Goal: Task Accomplishment & Management: Manage account settings

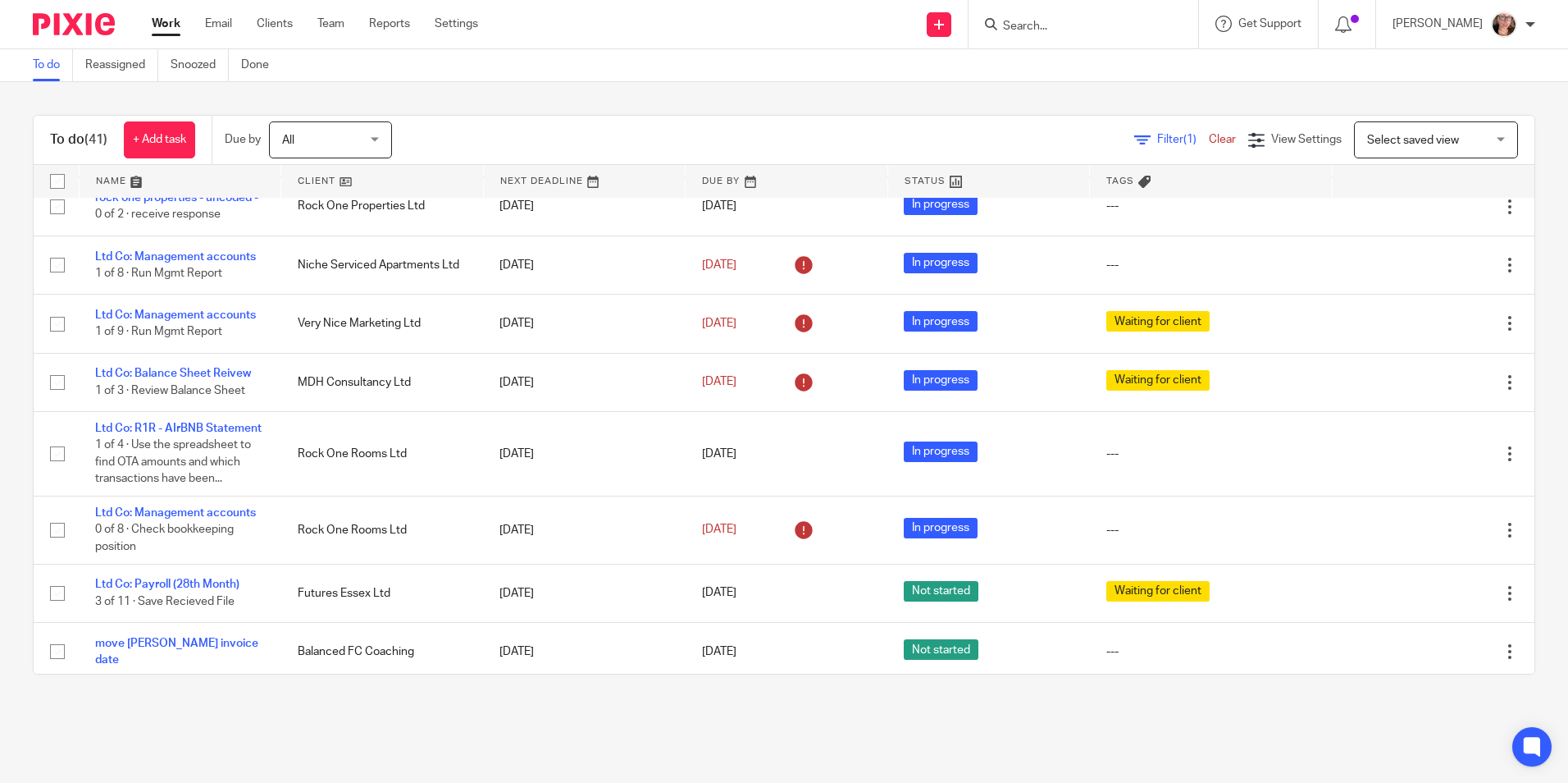
scroll to position [574, 0]
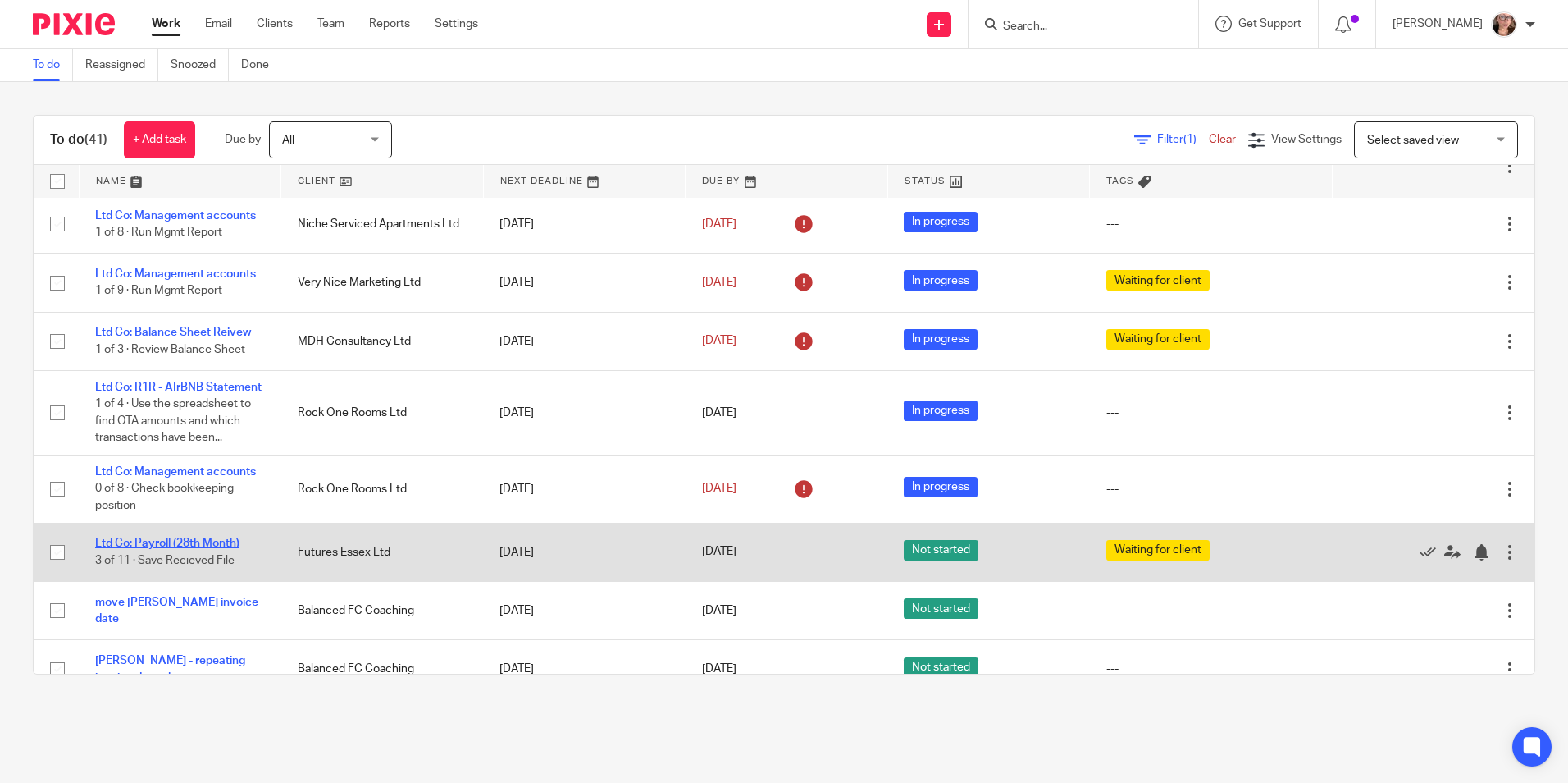
click at [171, 549] on link "Ltd Co: Payroll (28th Month)" at bounding box center [167, 542] width 144 height 11
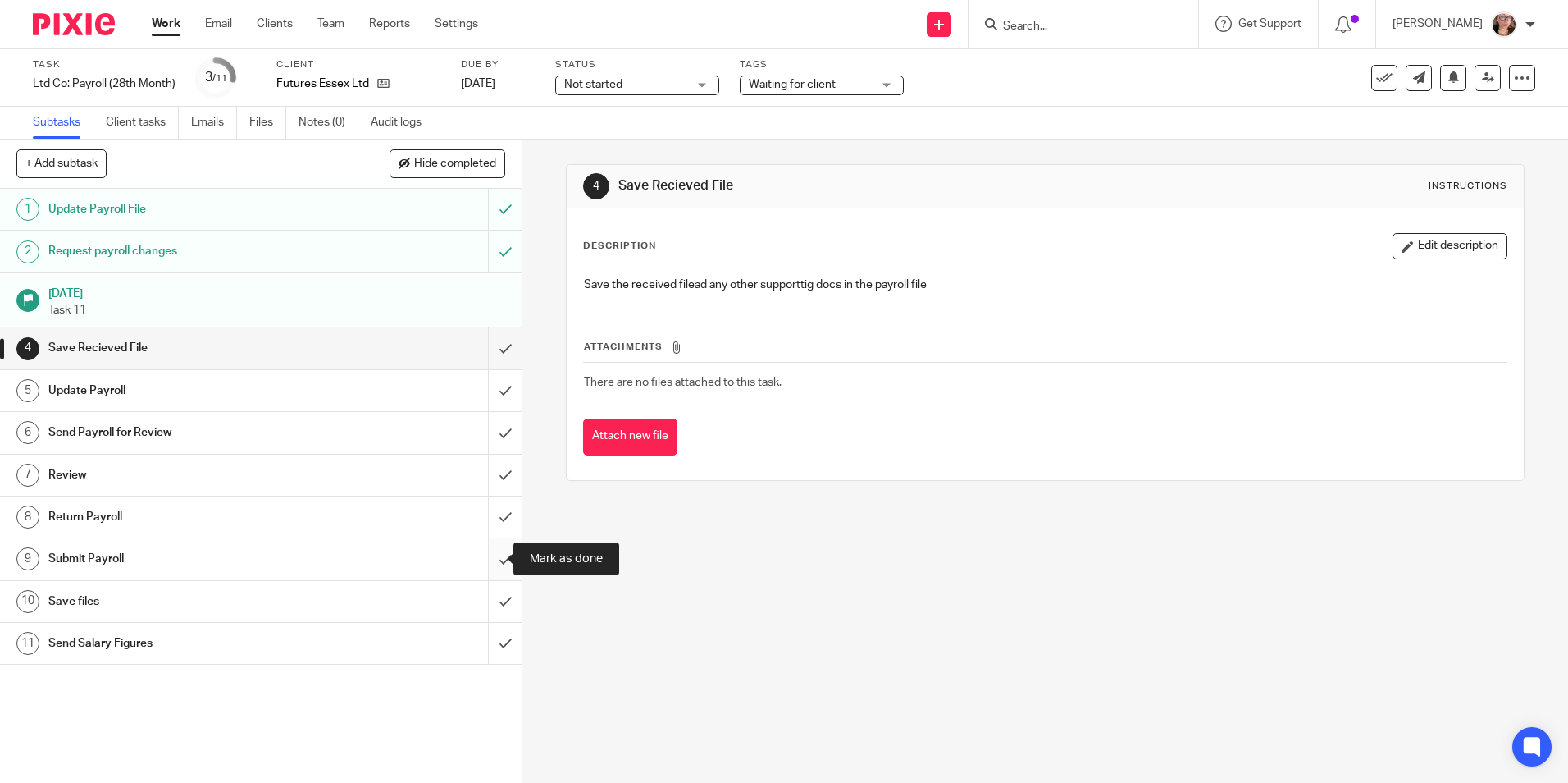
click at [487, 544] on input "submit" at bounding box center [261, 558] width 521 height 41
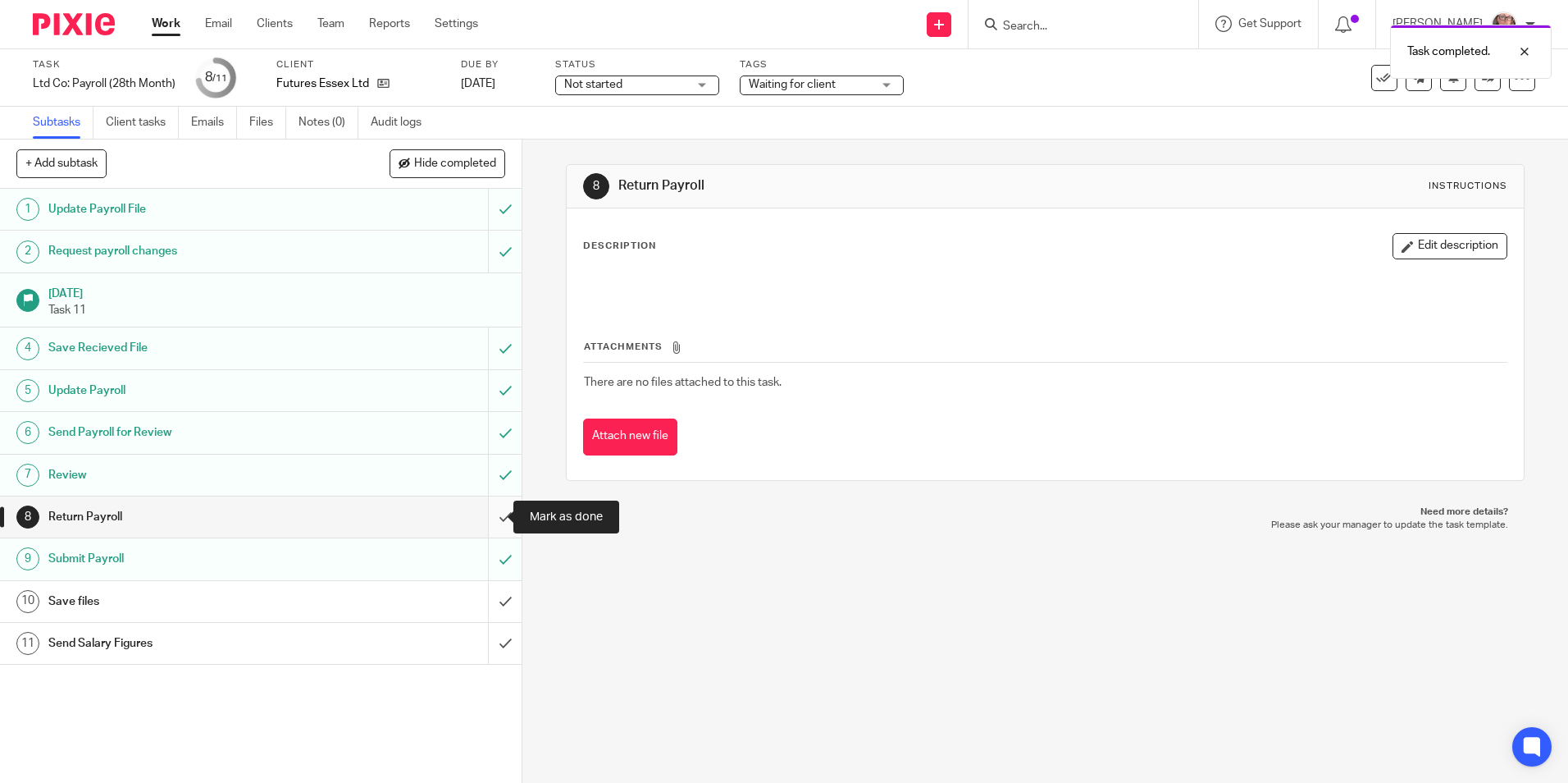
click at [490, 520] on input "submit" at bounding box center [261, 516] width 521 height 41
click at [481, 598] on input "submit" at bounding box center [261, 601] width 521 height 41
click at [482, 642] on input "submit" at bounding box center [261, 643] width 521 height 41
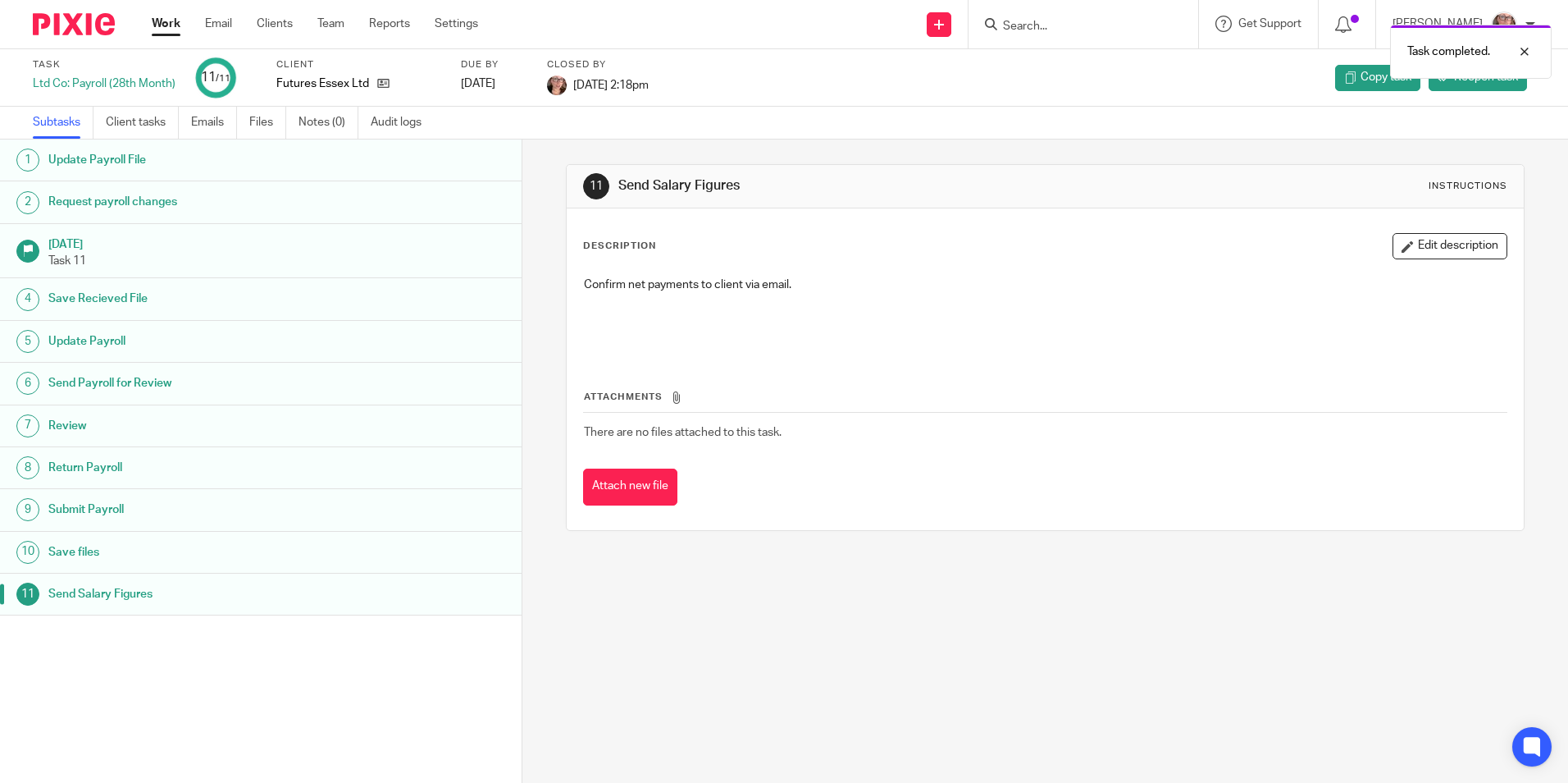
click at [167, 18] on link "Work" at bounding box center [166, 24] width 29 height 17
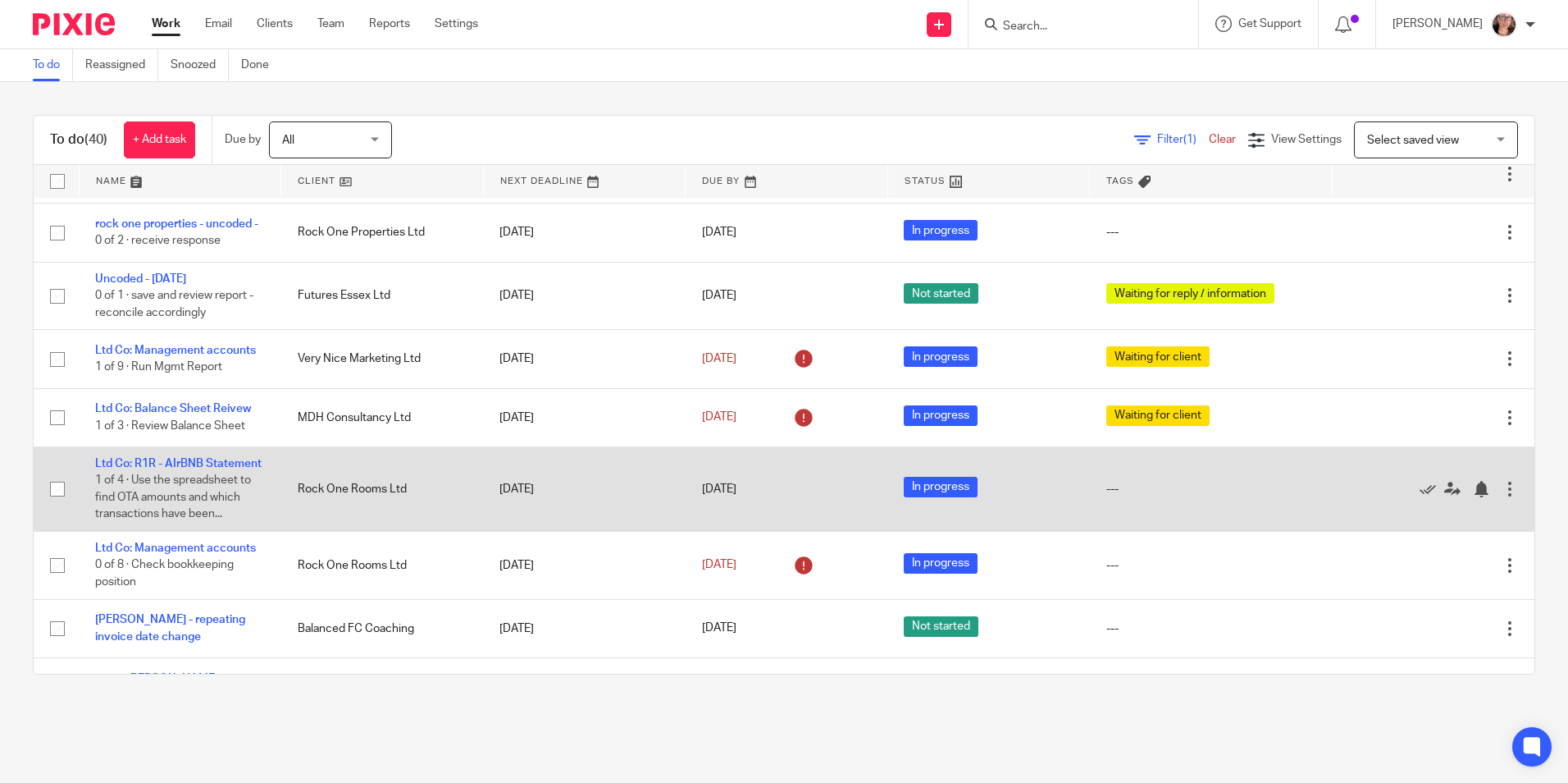
scroll to position [492, 0]
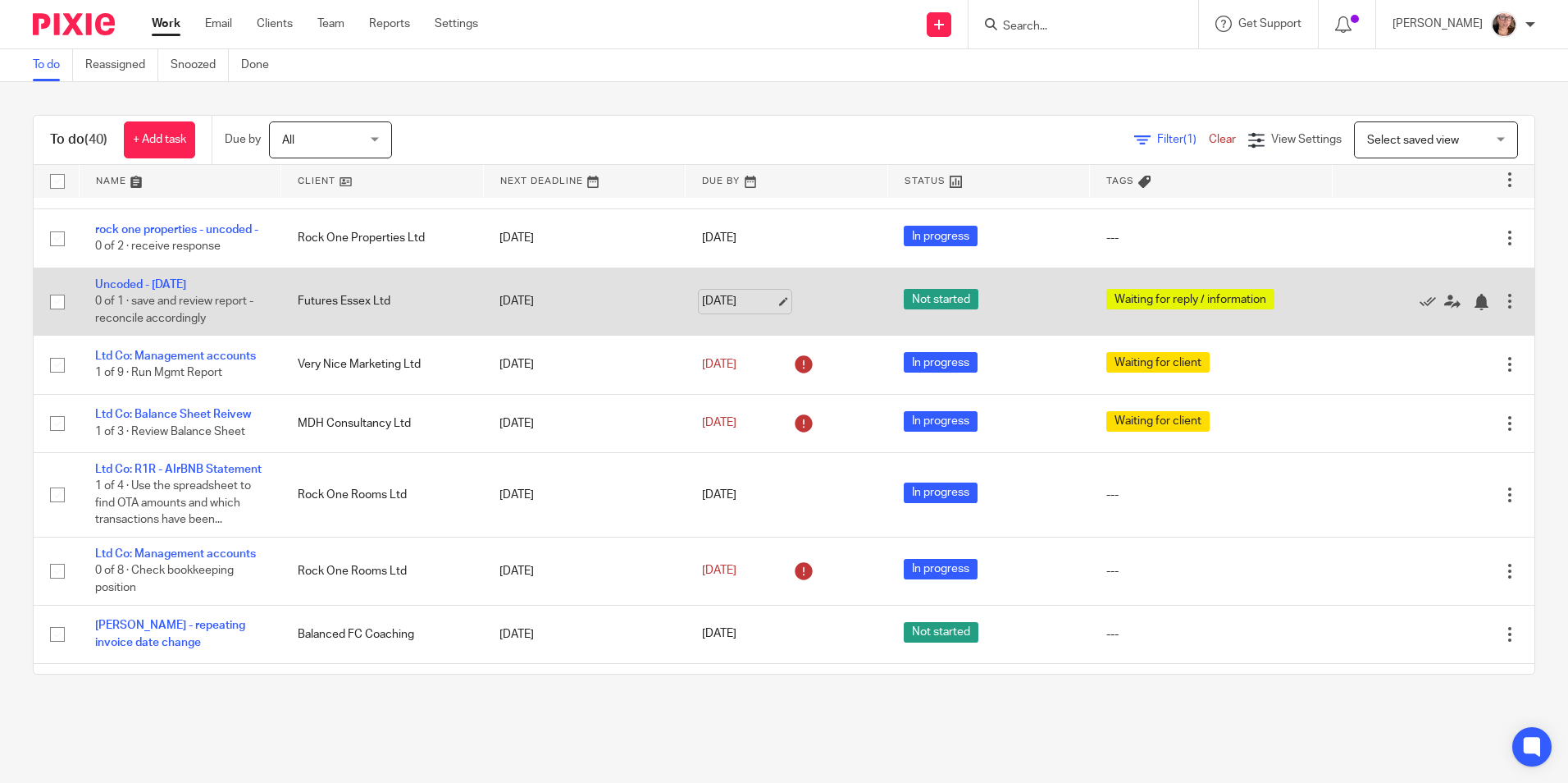
click at [735, 293] on link "[DATE]" at bounding box center [739, 302] width 74 height 18
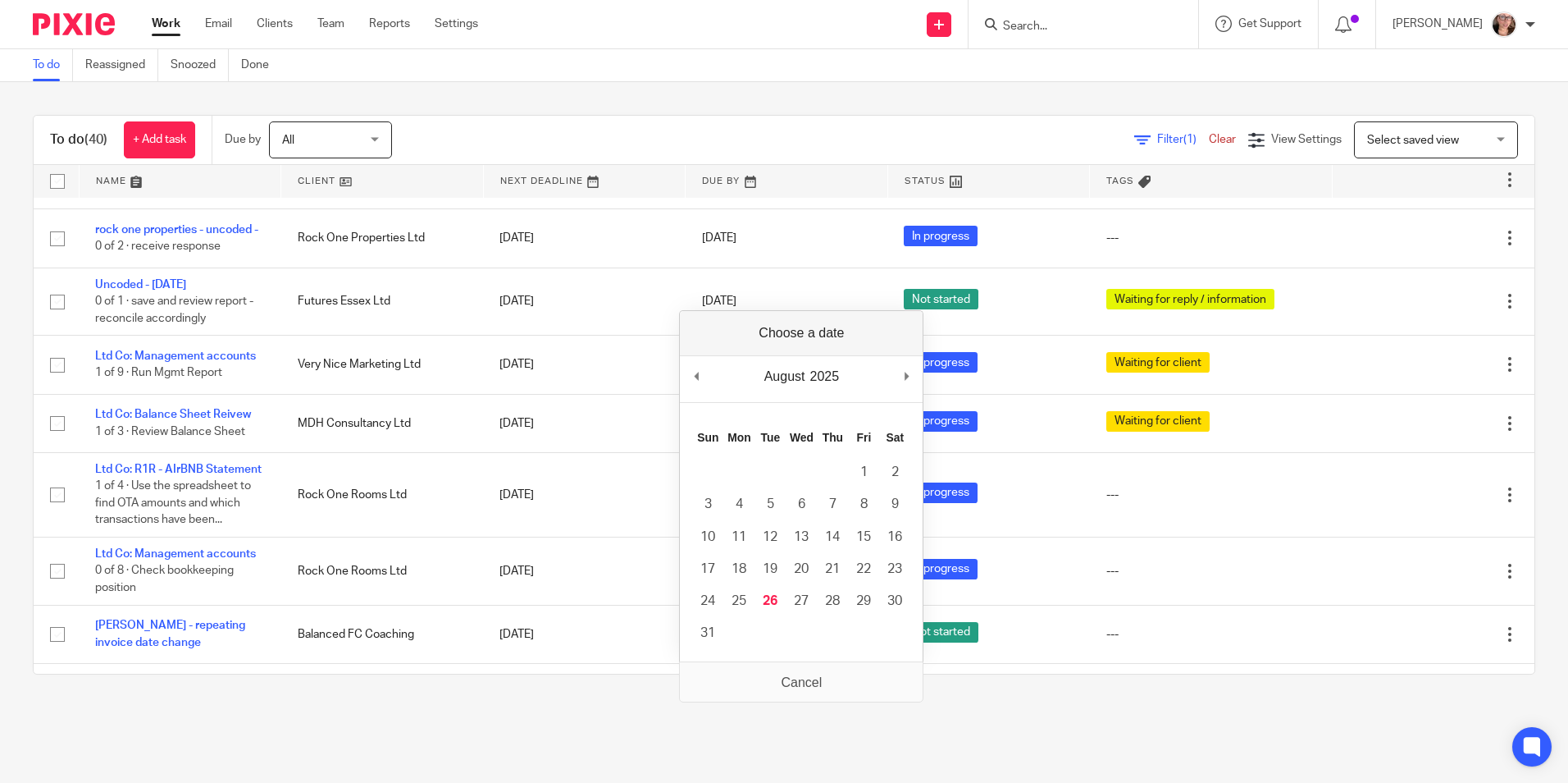
click at [298, 707] on div "To do (40) + Add task Due by All All [DATE] [DATE] This week Next week This mon…" at bounding box center [784, 394] width 1568 height 625
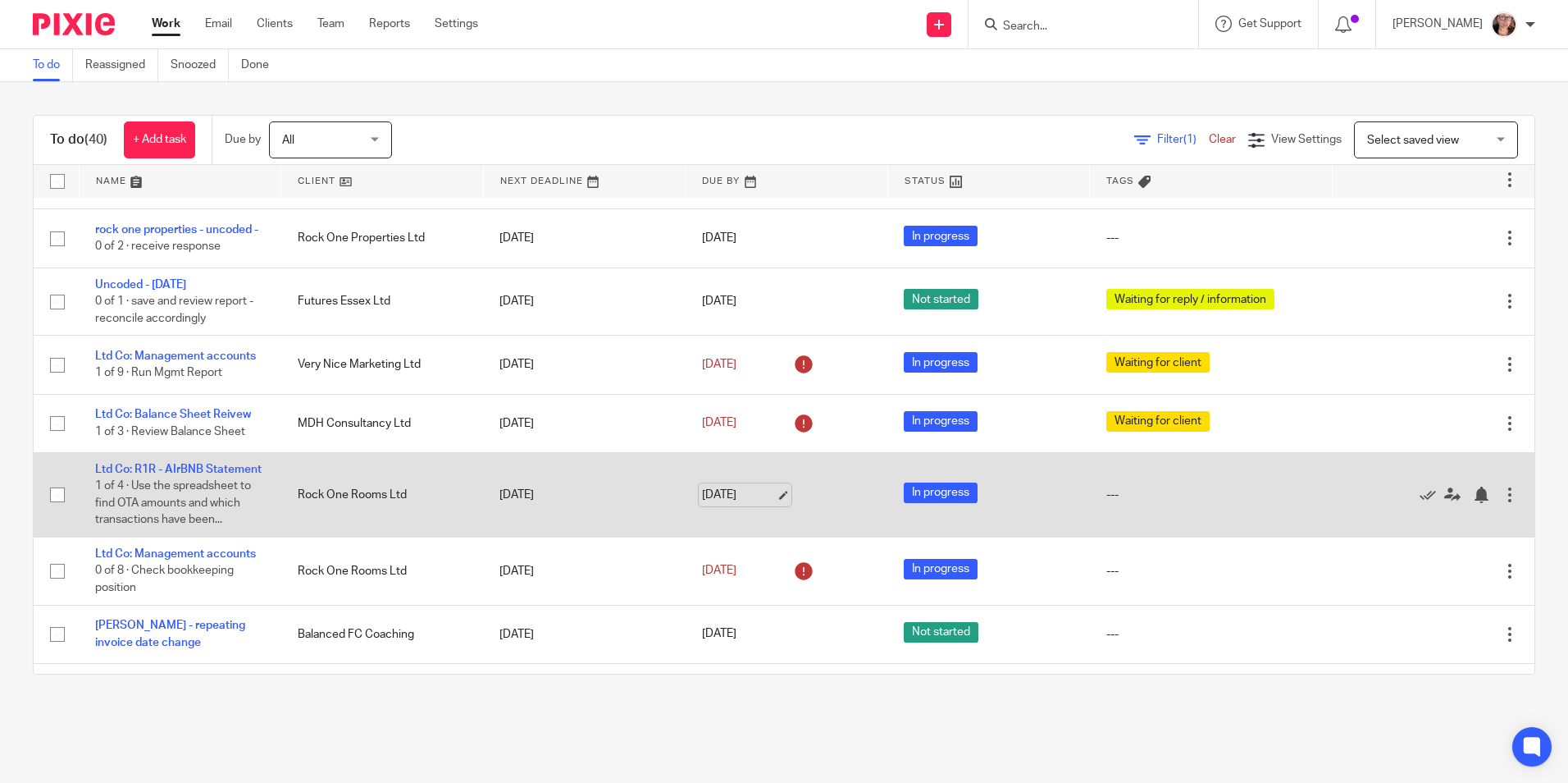
click at [723, 497] on link "[DATE]" at bounding box center [739, 495] width 74 height 18
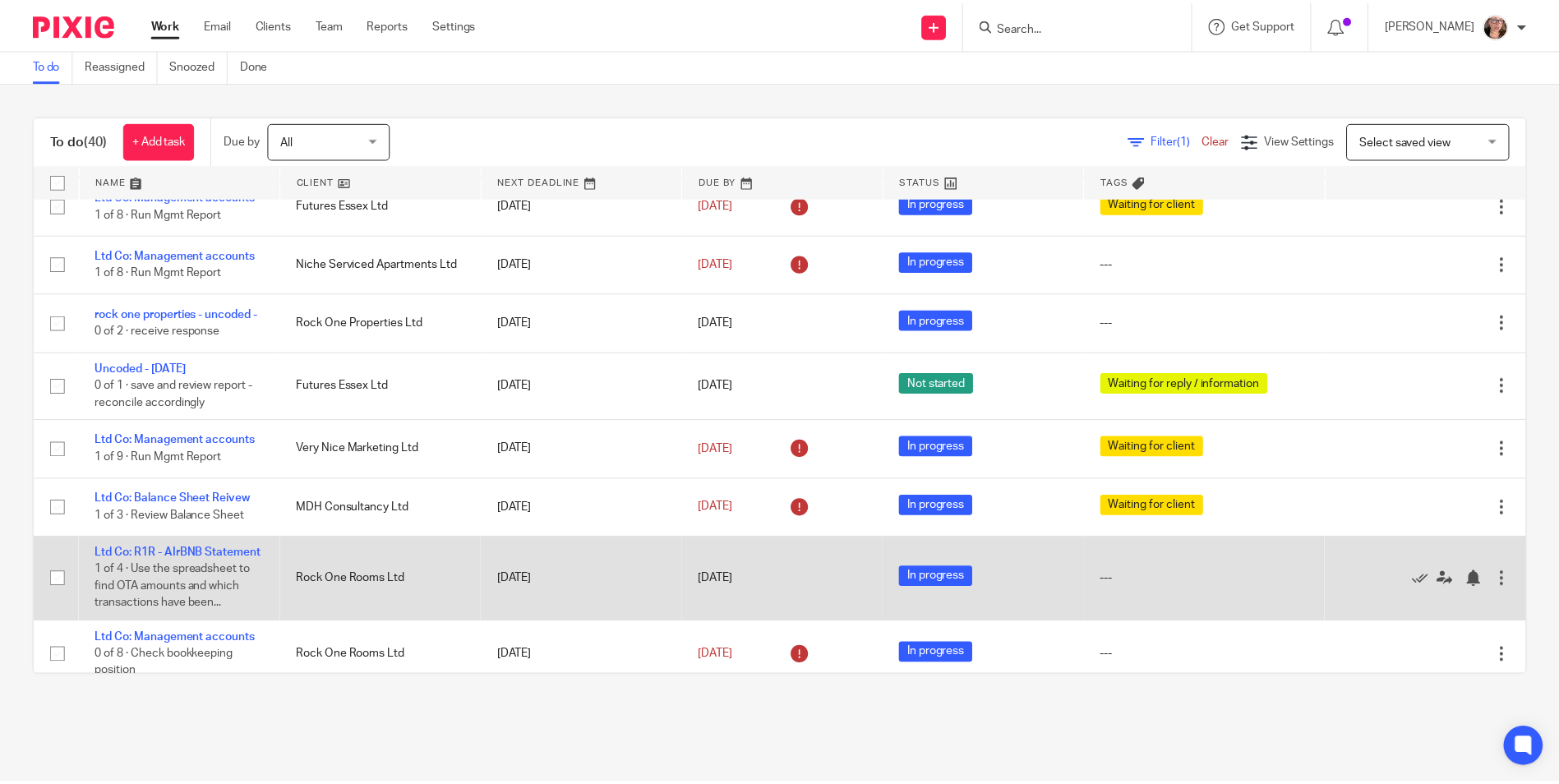
scroll to position [410, 0]
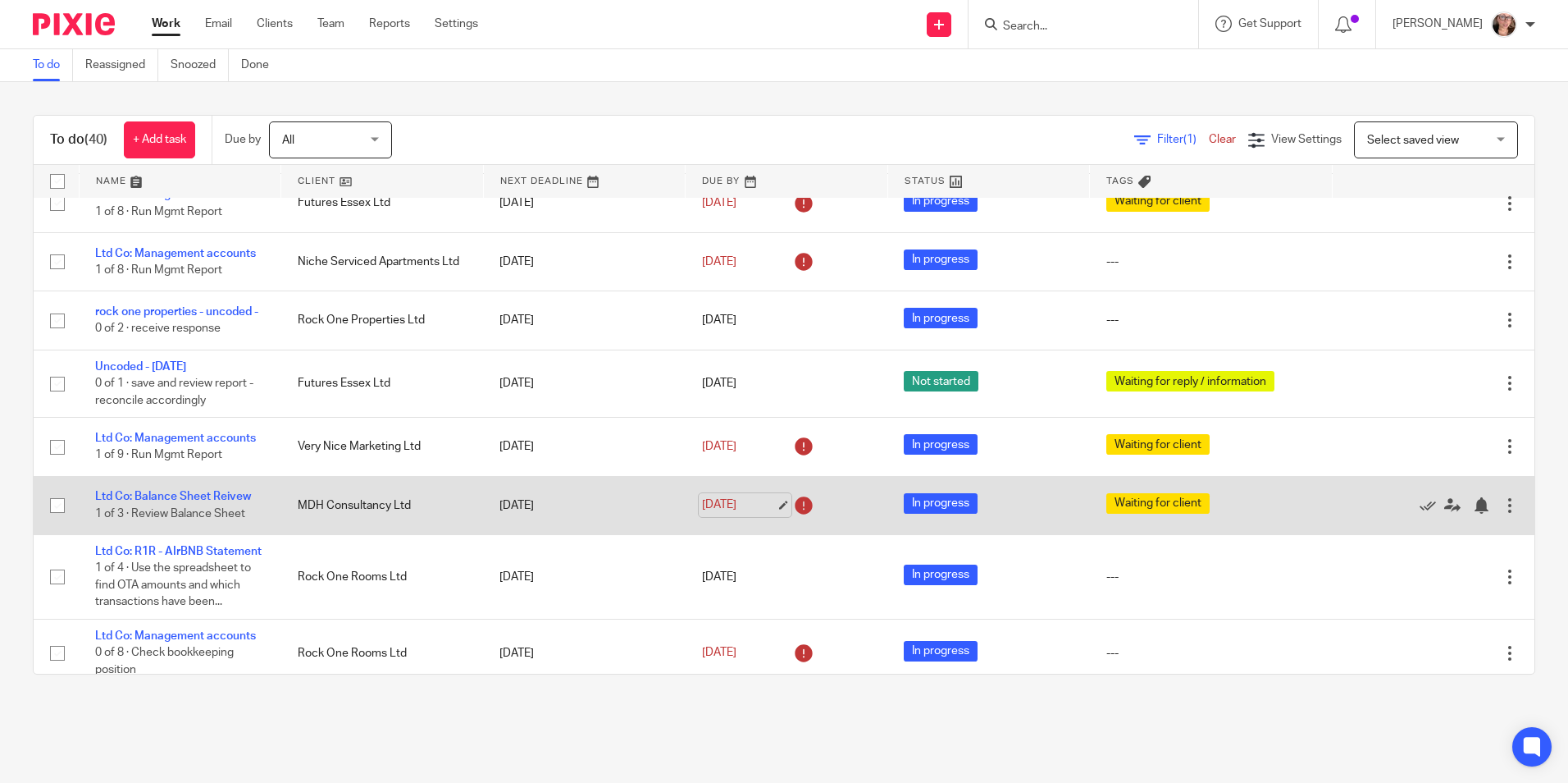
click at [702, 498] on link "[DATE]" at bounding box center [739, 505] width 74 height 18
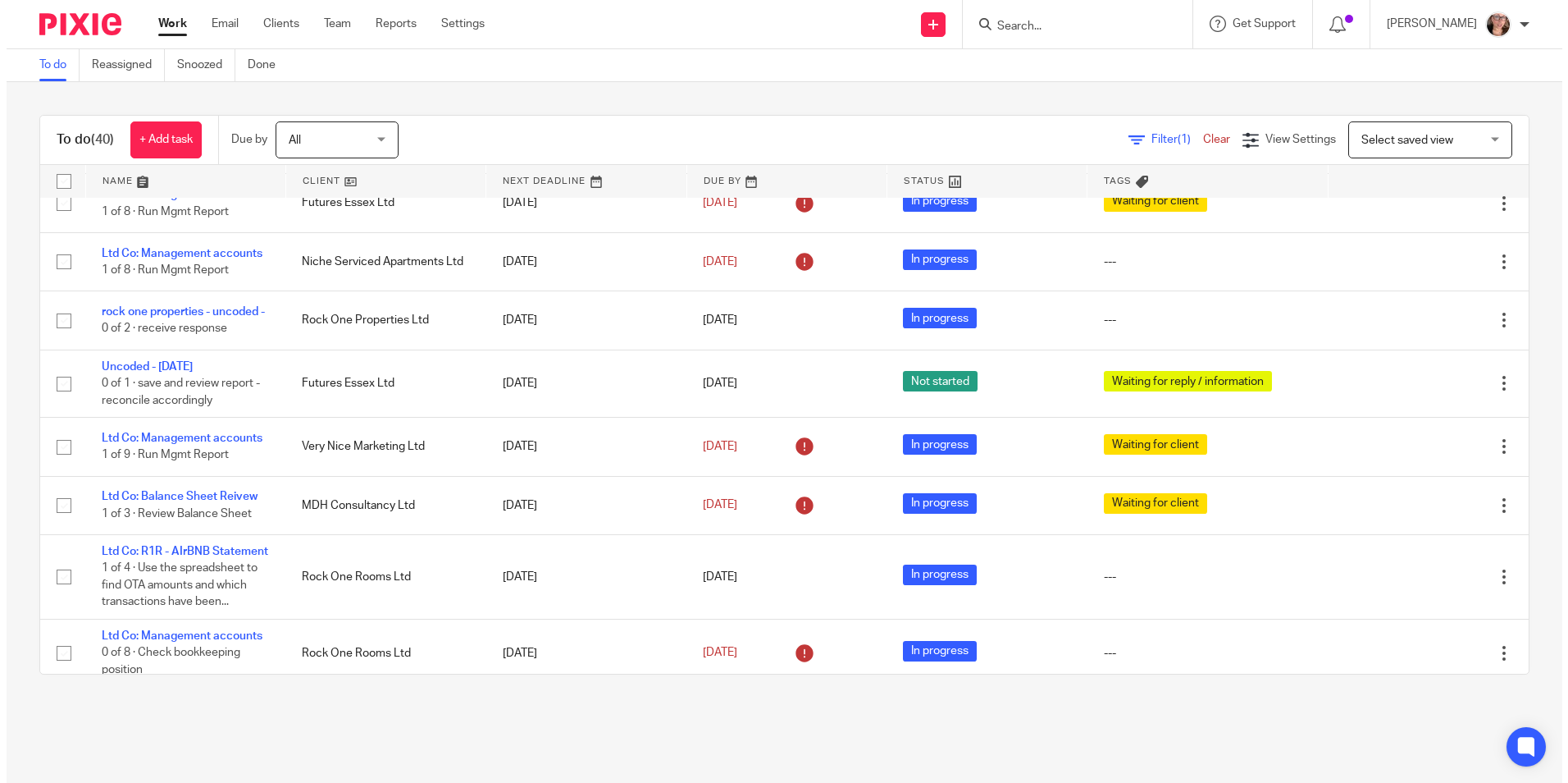
scroll to position [0, 0]
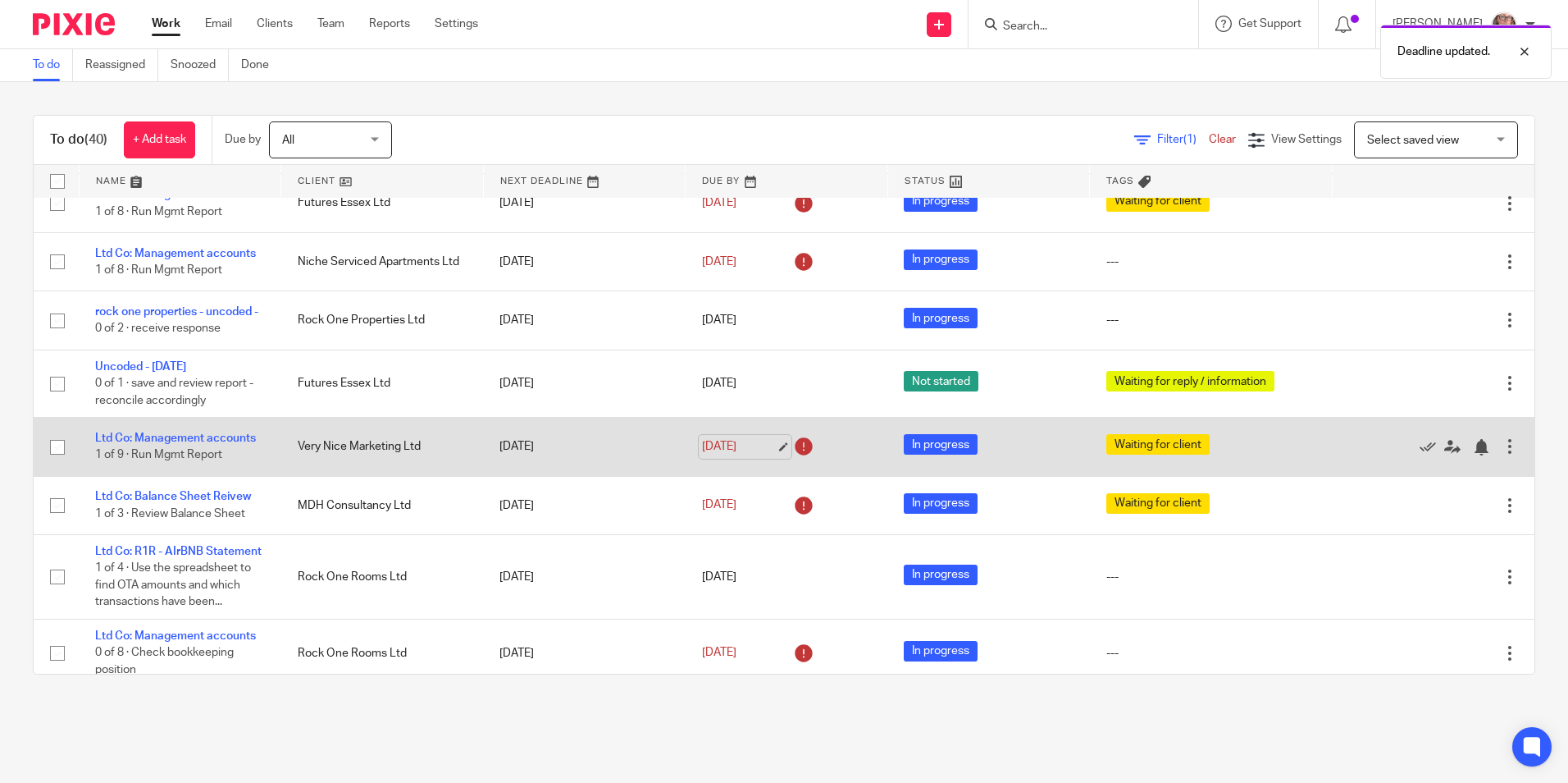
click at [703, 438] on link "[DATE]" at bounding box center [739, 447] width 74 height 18
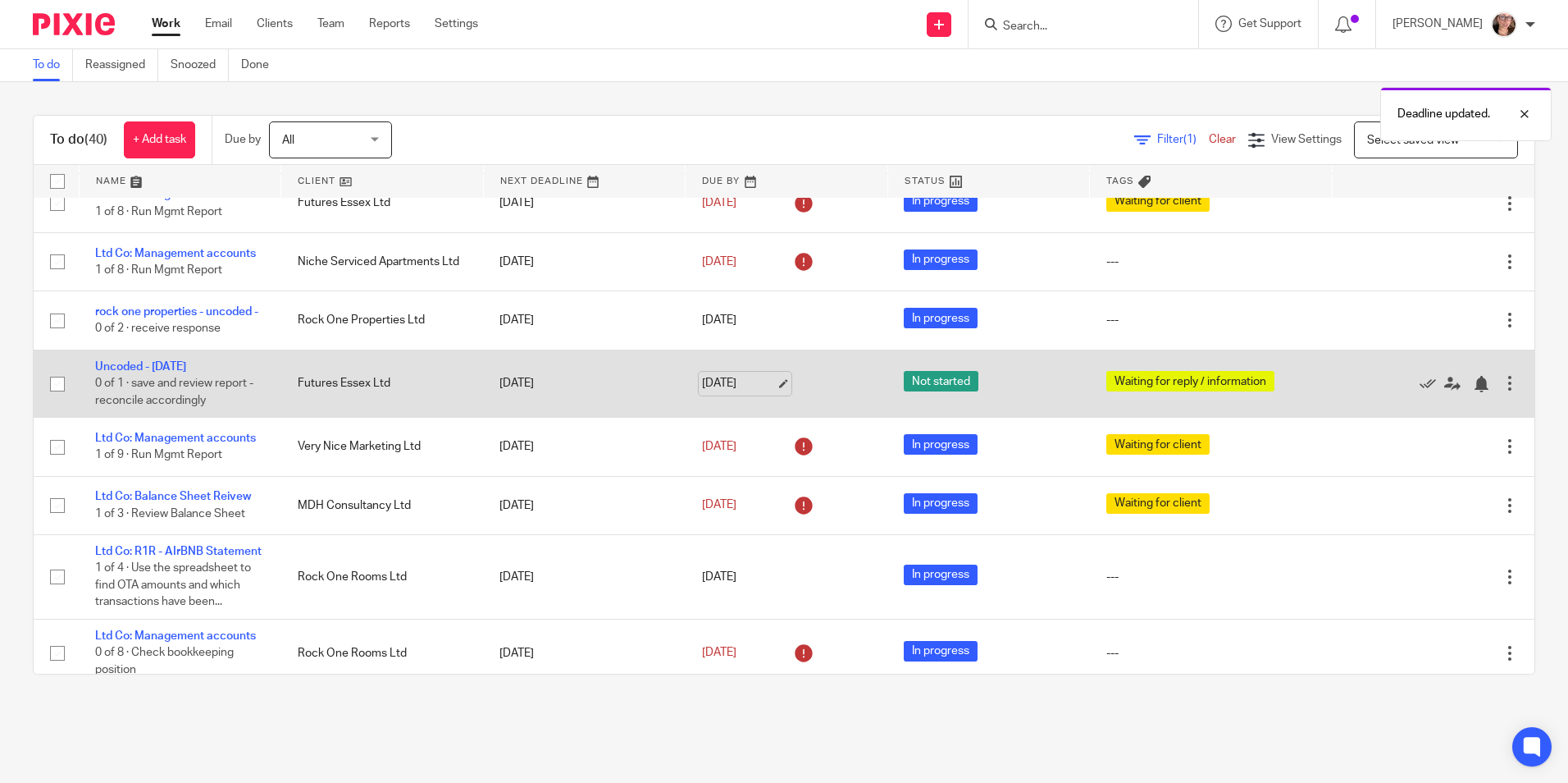
click at [720, 375] on link "[DATE]" at bounding box center [739, 384] width 74 height 18
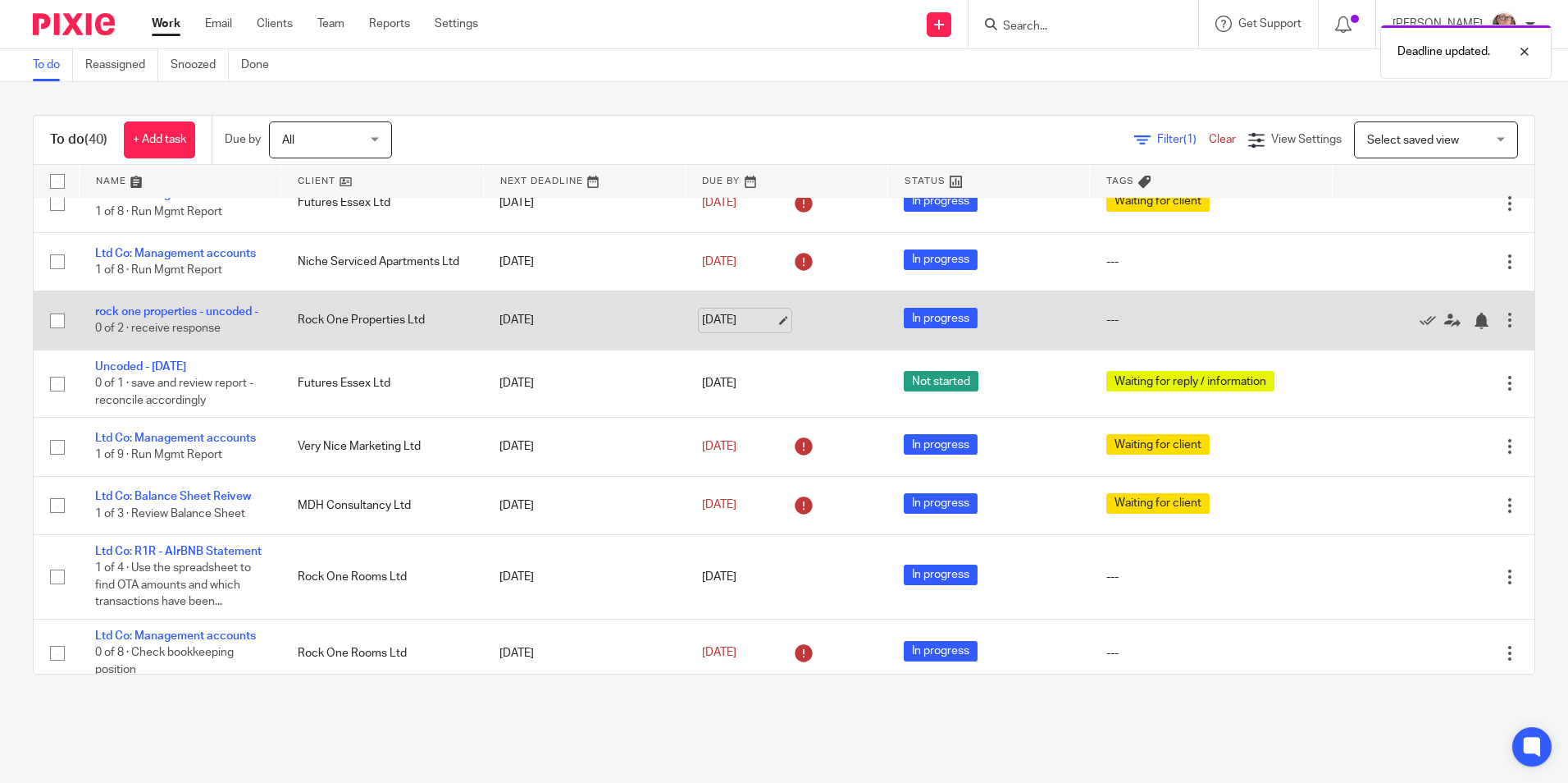
click at [709, 312] on link "[DATE]" at bounding box center [739, 320] width 74 height 18
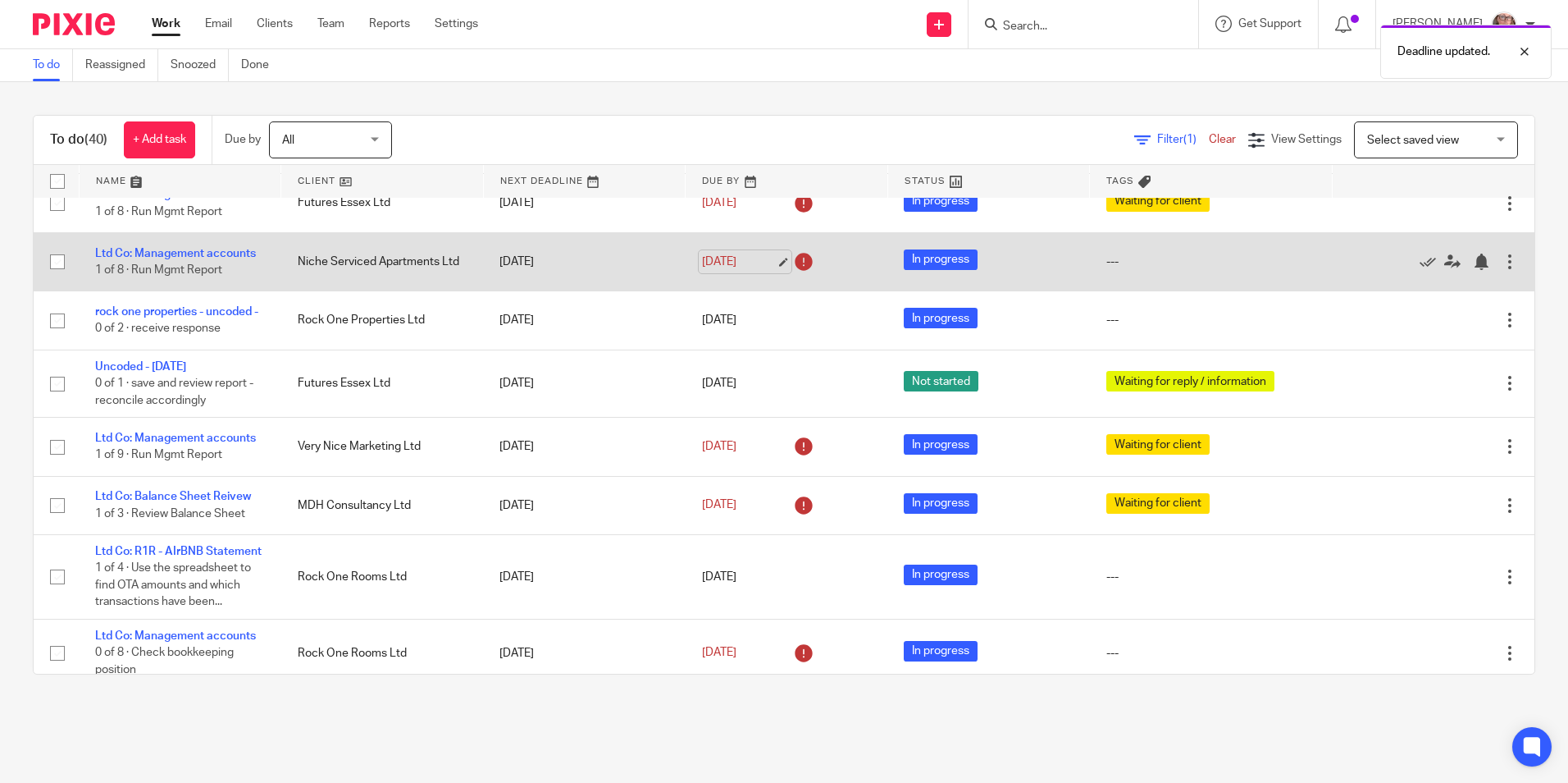
click at [721, 254] on link "[DATE]" at bounding box center [739, 262] width 74 height 18
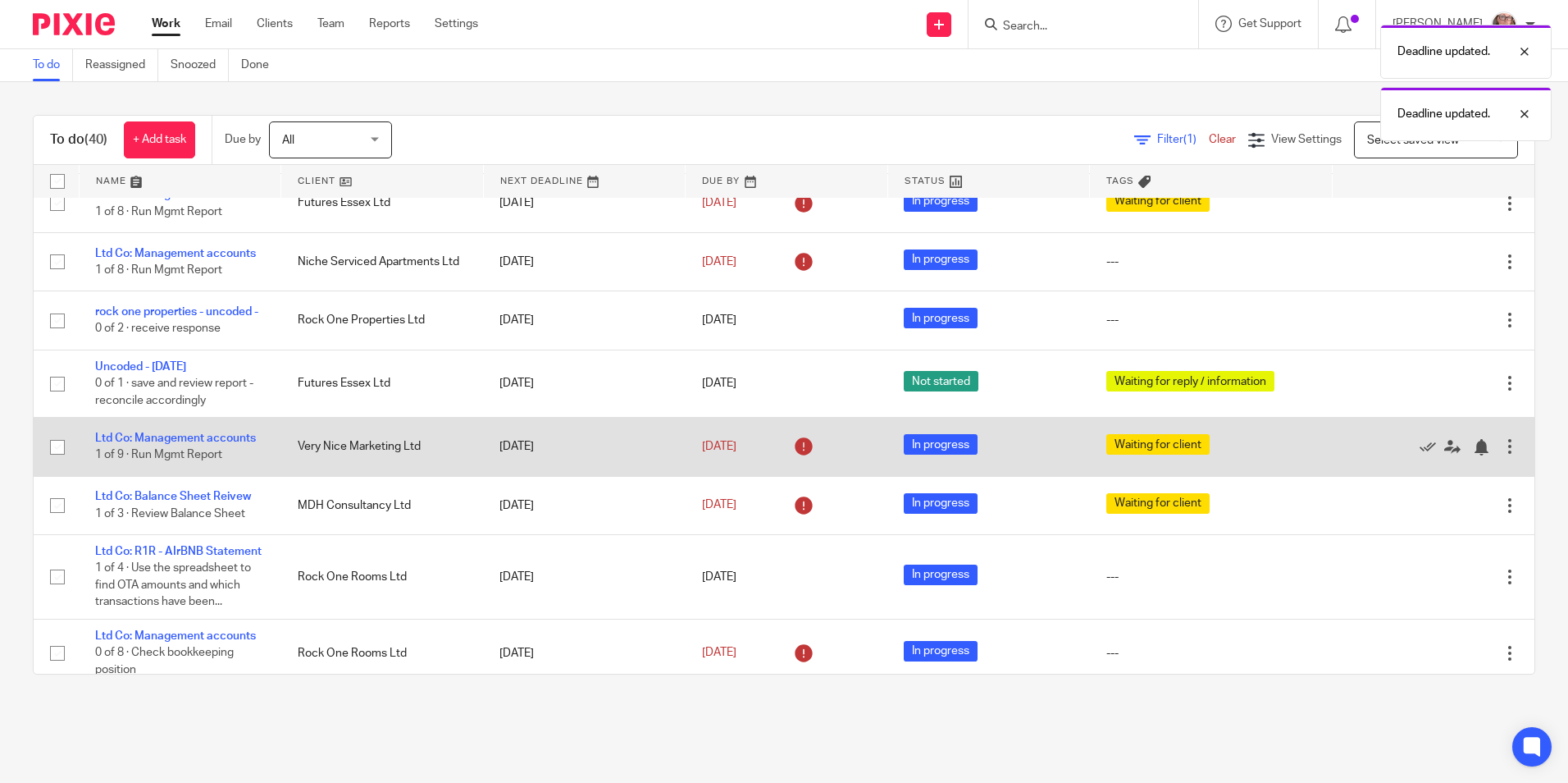
scroll to position [246, 0]
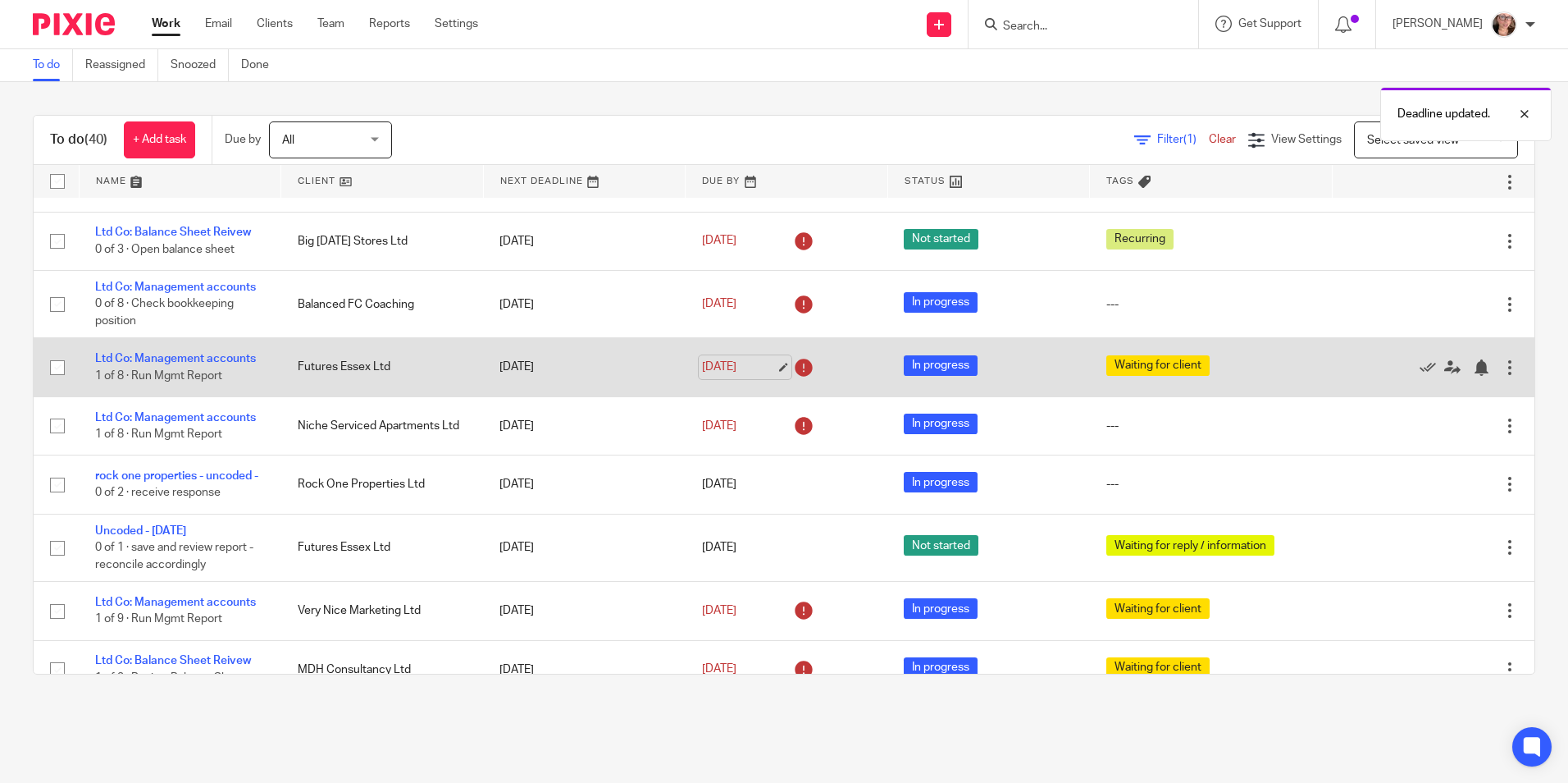
click at [702, 358] on link "[DATE]" at bounding box center [739, 367] width 74 height 18
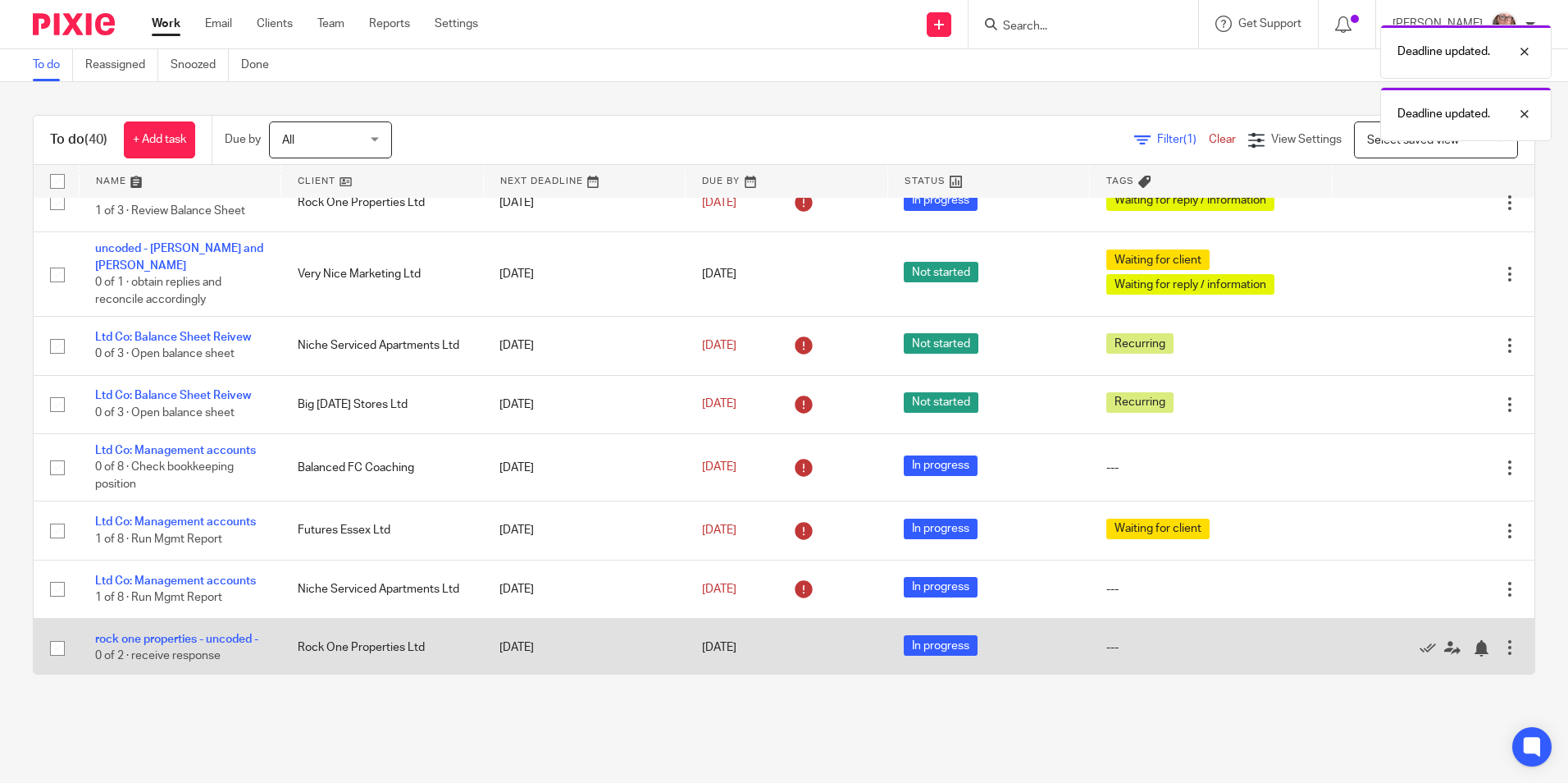
scroll to position [82, 0]
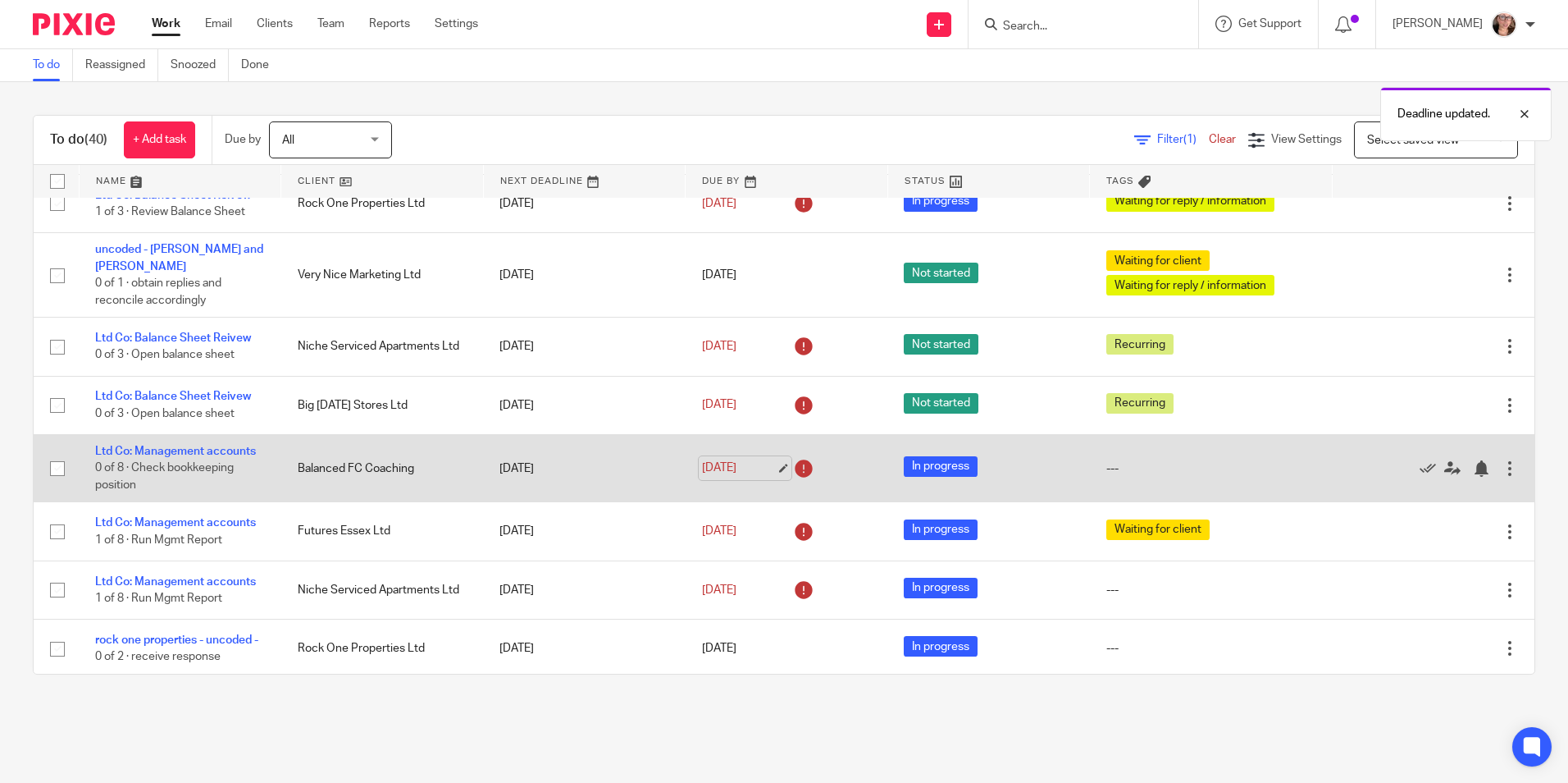
click at [725, 459] on link "[DATE]" at bounding box center [739, 468] width 74 height 18
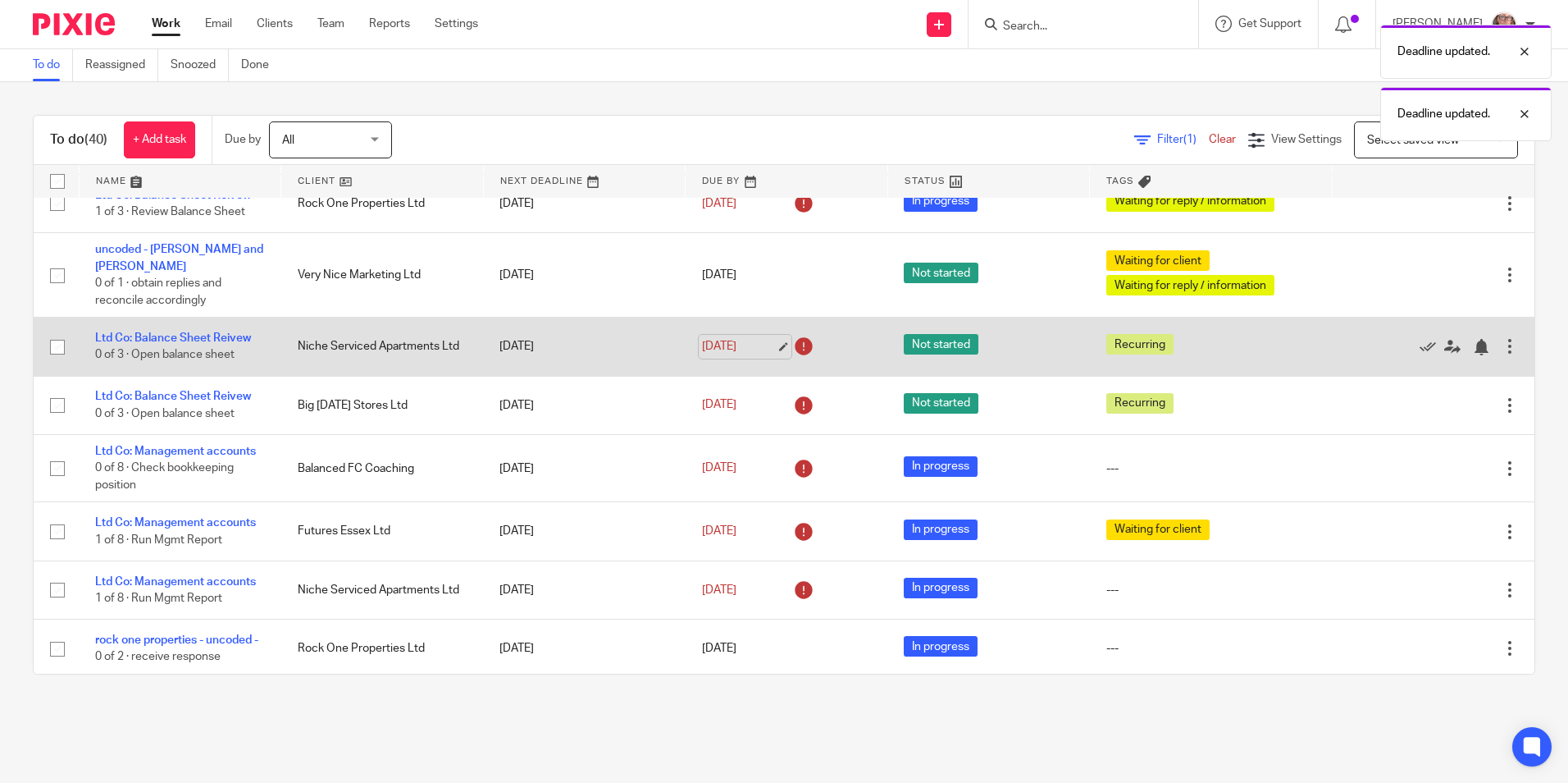
click at [709, 338] on link "[DATE]" at bounding box center [739, 347] width 74 height 18
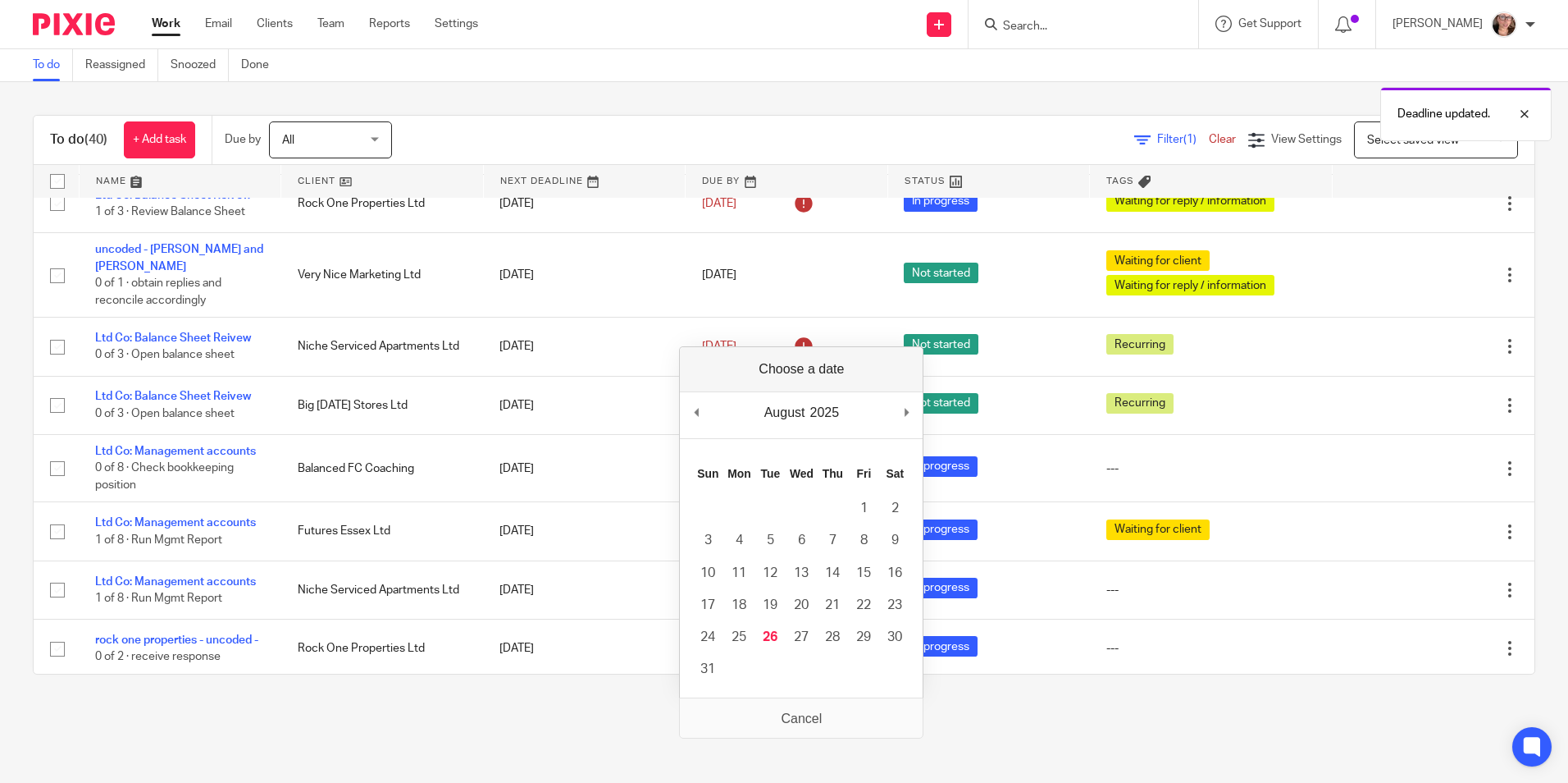
click at [901, 420] on div "August January February March April May June July August September October Nove…" at bounding box center [801, 415] width 243 height 47
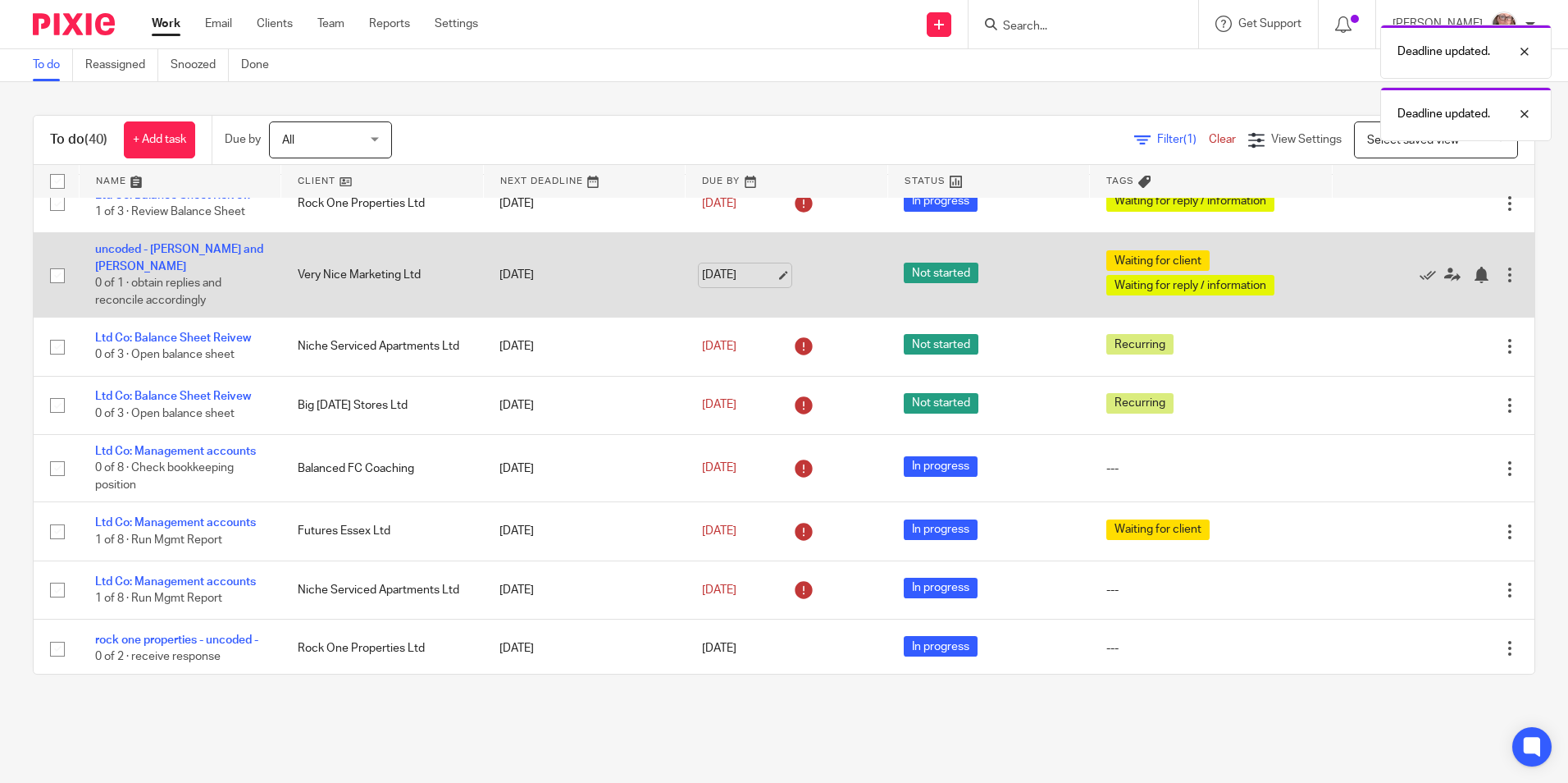
click at [727, 273] on link "[DATE]" at bounding box center [739, 276] width 74 height 18
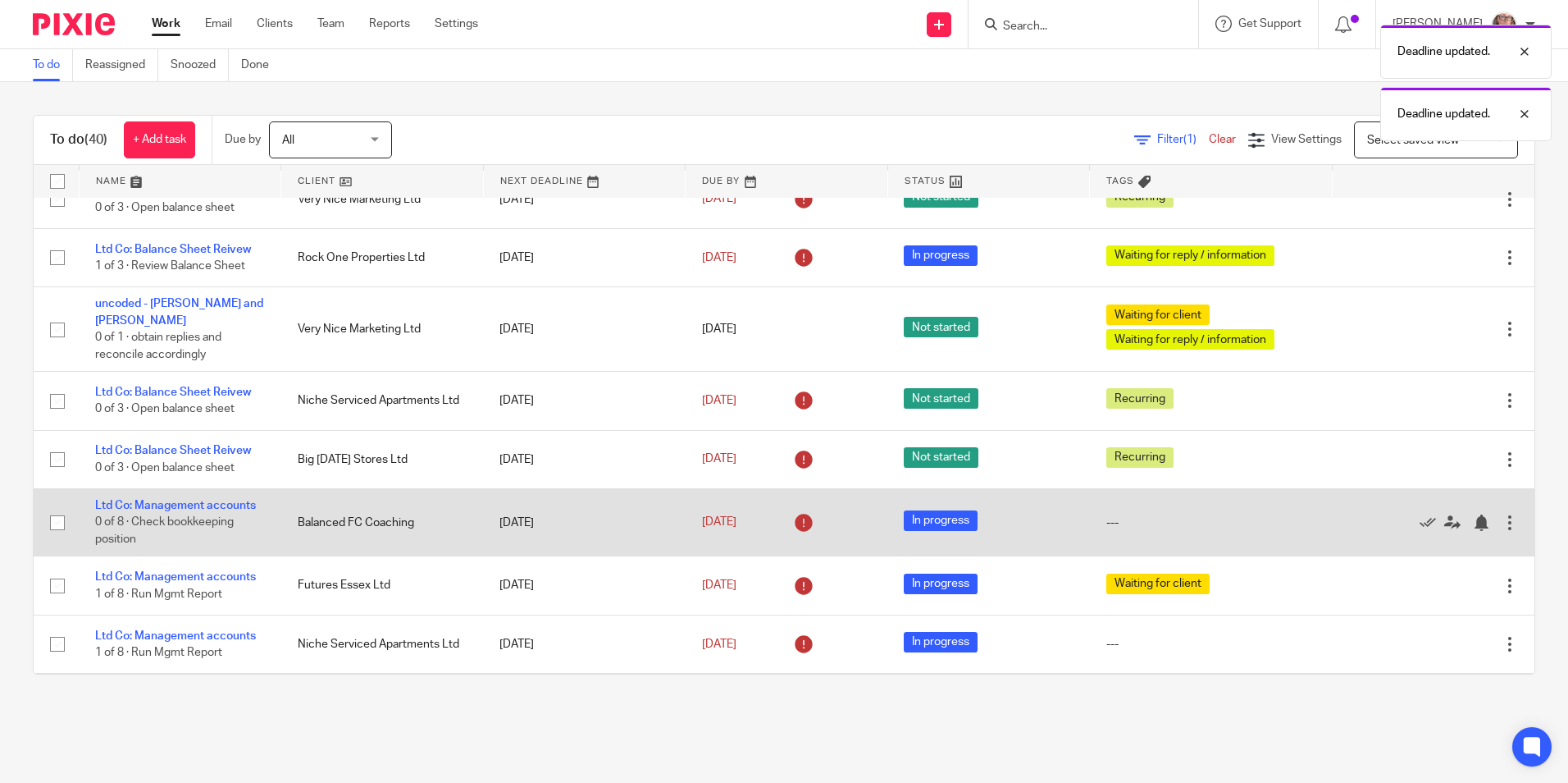
scroll to position [0, 0]
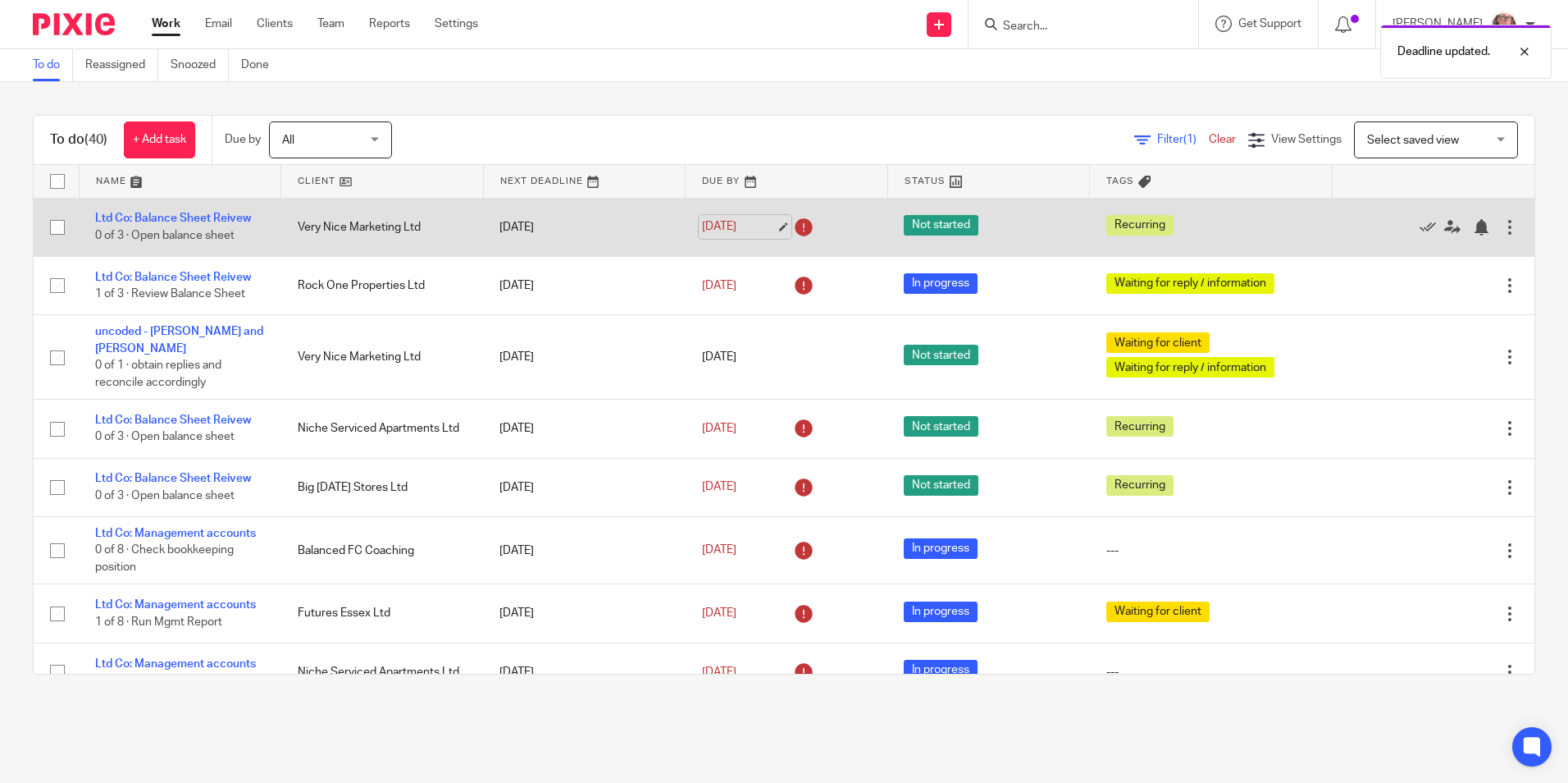
click at [737, 227] on link "[DATE]" at bounding box center [739, 227] width 74 height 18
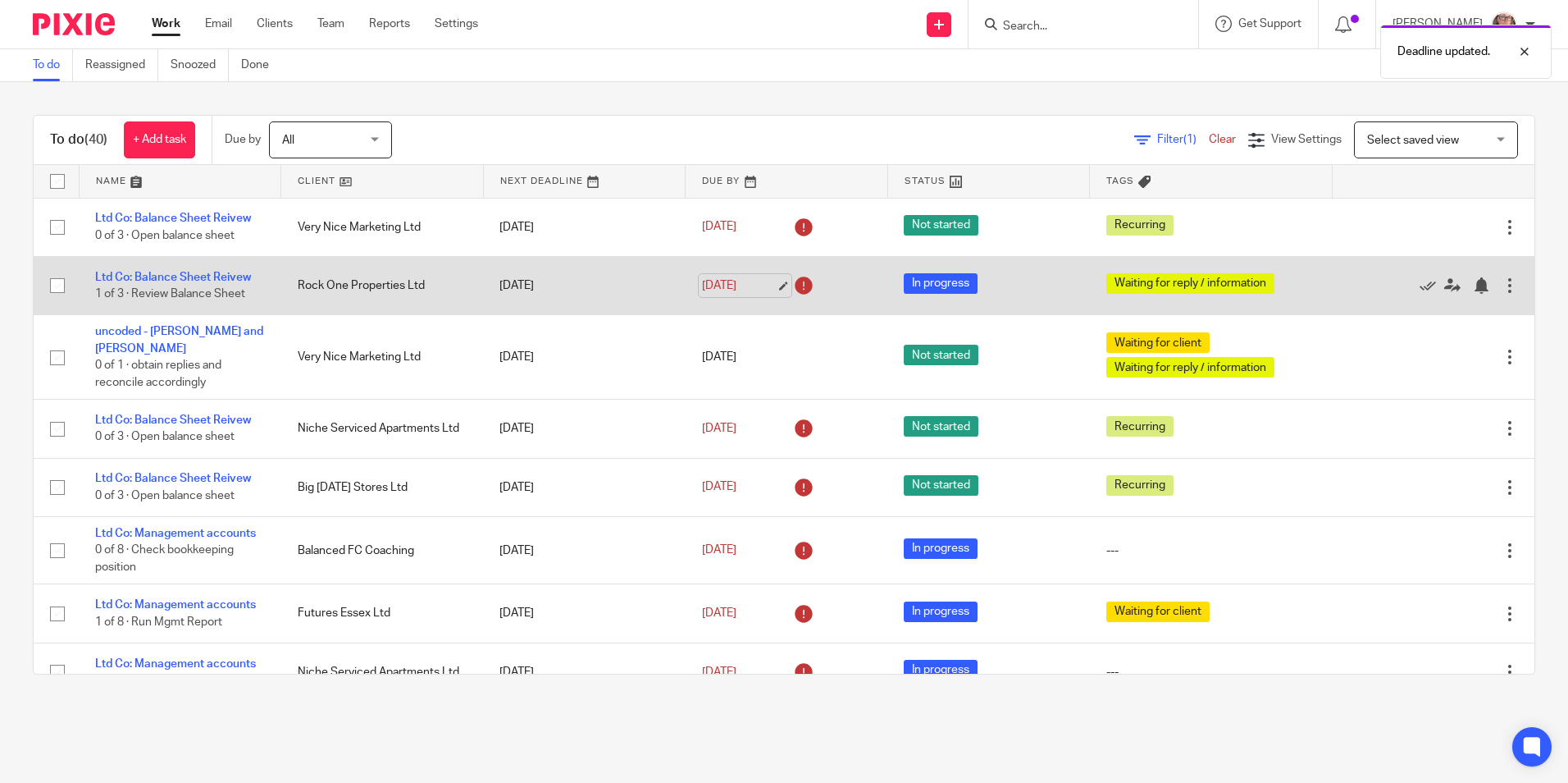
click at [702, 283] on link "[DATE]" at bounding box center [739, 286] width 74 height 18
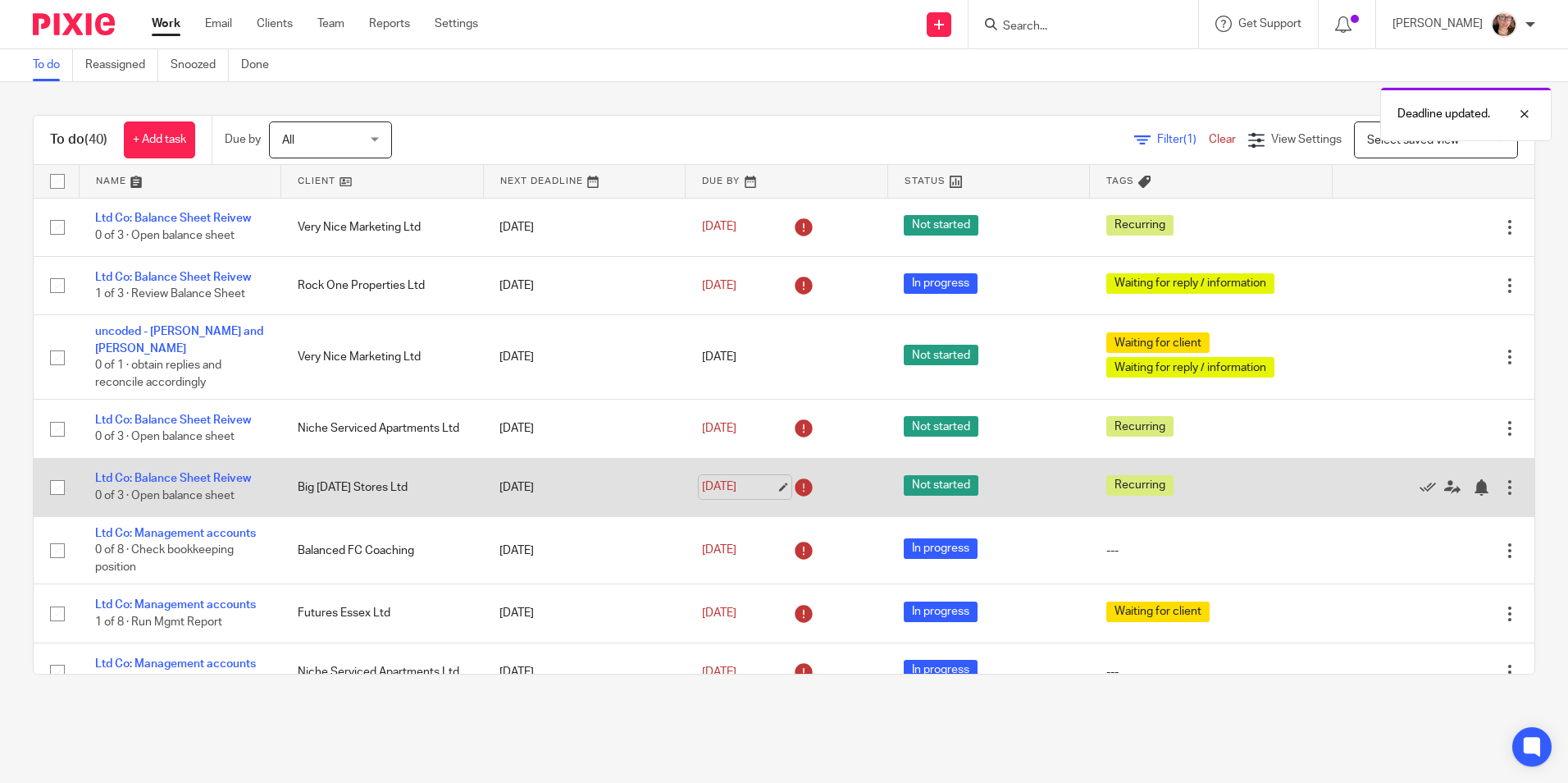
click at [719, 478] on link "[DATE]" at bounding box center [739, 487] width 74 height 18
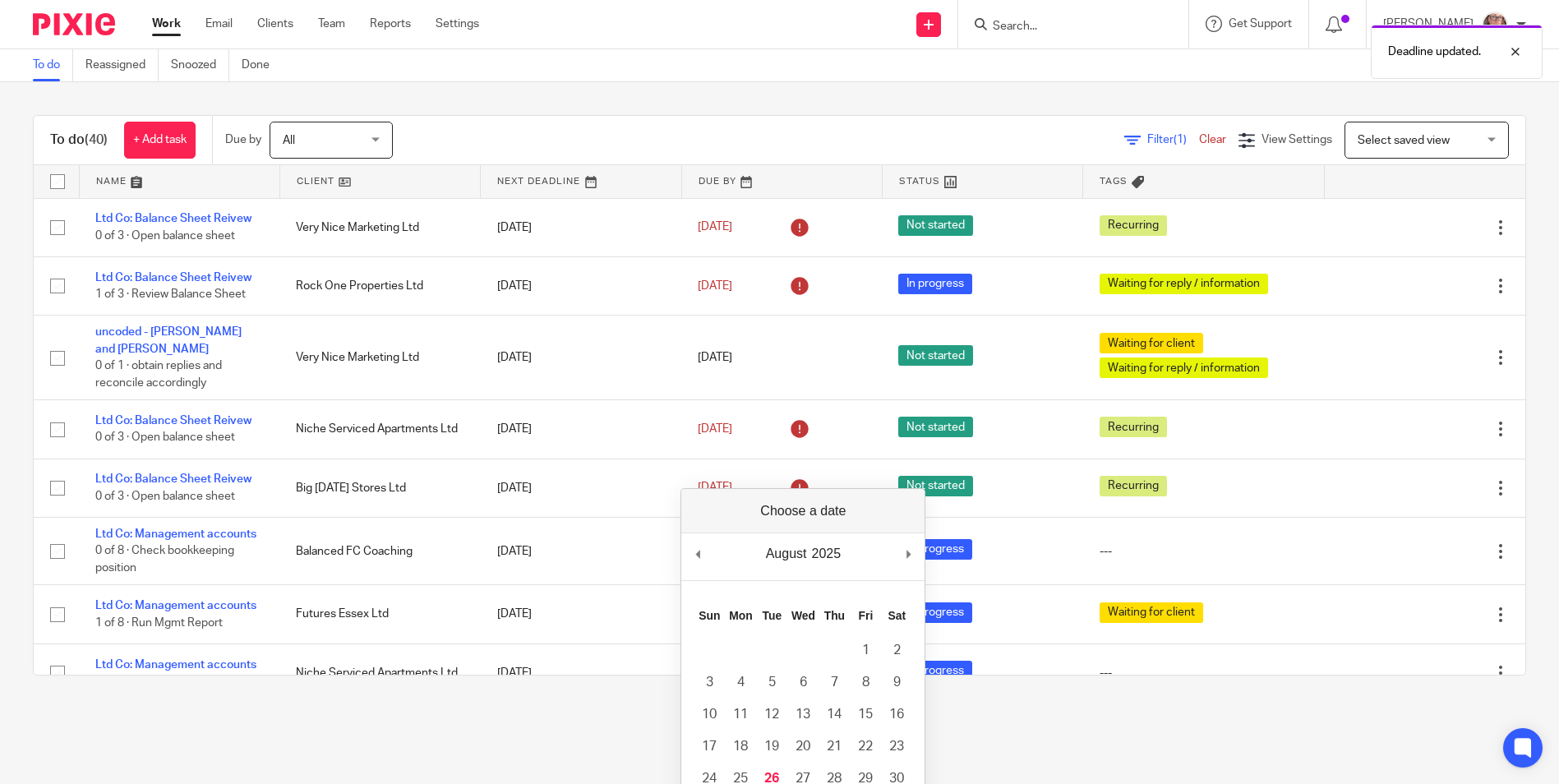
click at [923, 549] on div "August January February March April May June July August September October Nove…" at bounding box center [803, 556] width 244 height 47
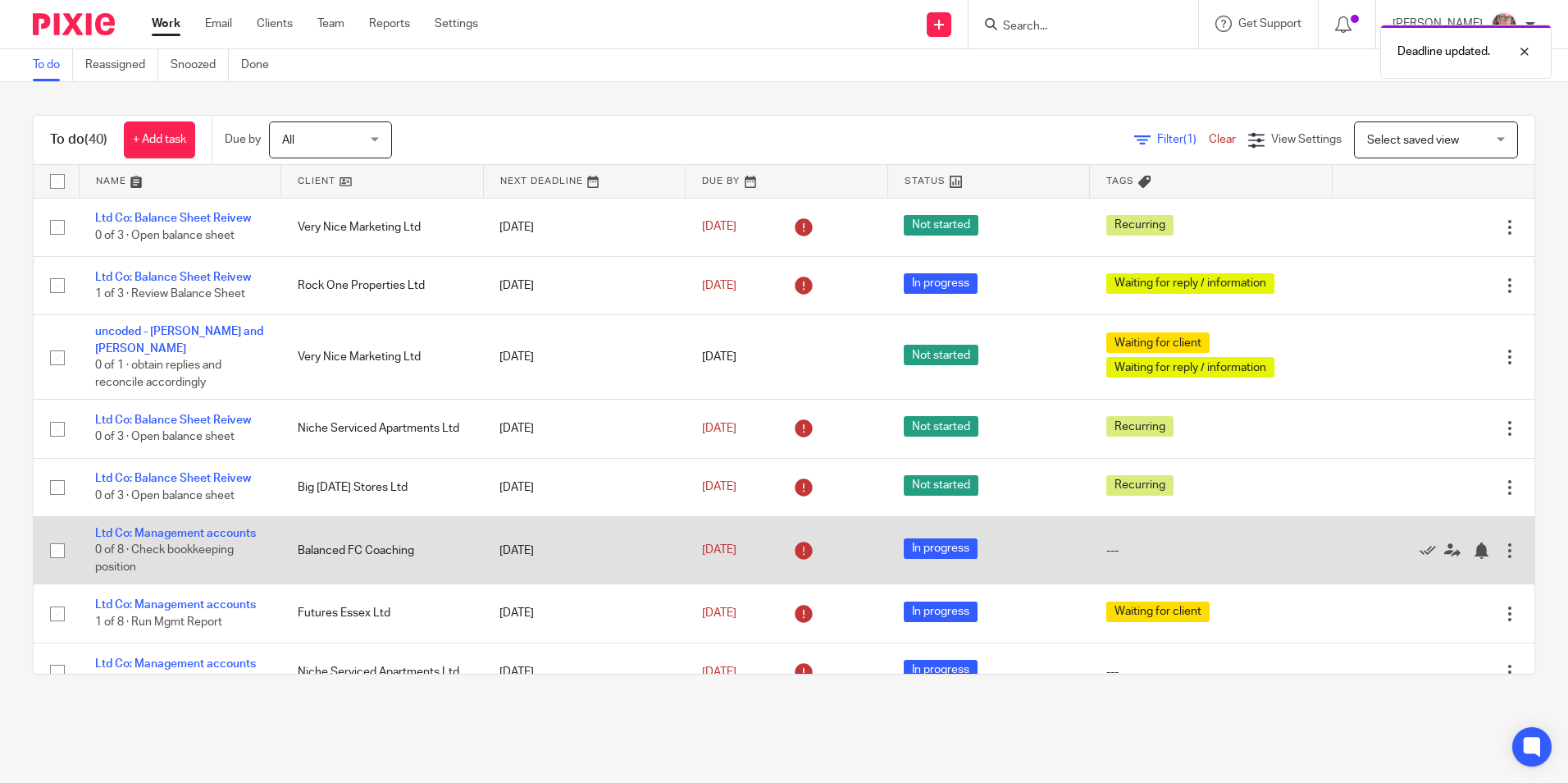
drag, startPoint x: 595, startPoint y: 732, endPoint x: 721, endPoint y: 565, distance: 209.2
click at [597, 734] on main "To do Reassigned Snoozed Done To do (40) + Add task Due by All All [DATE] [DATE…" at bounding box center [784, 392] width 1568 height 783
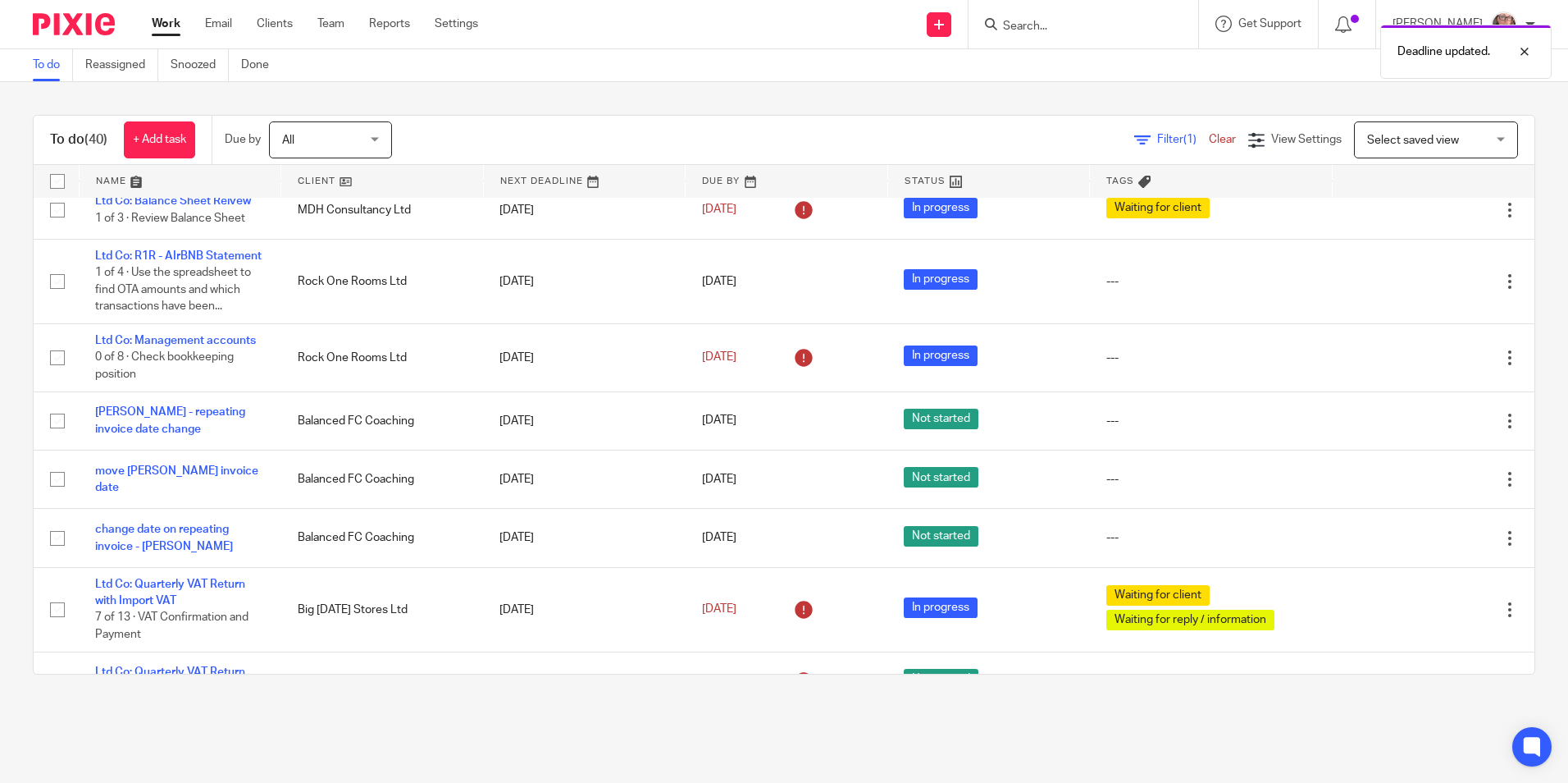
scroll to position [821, 0]
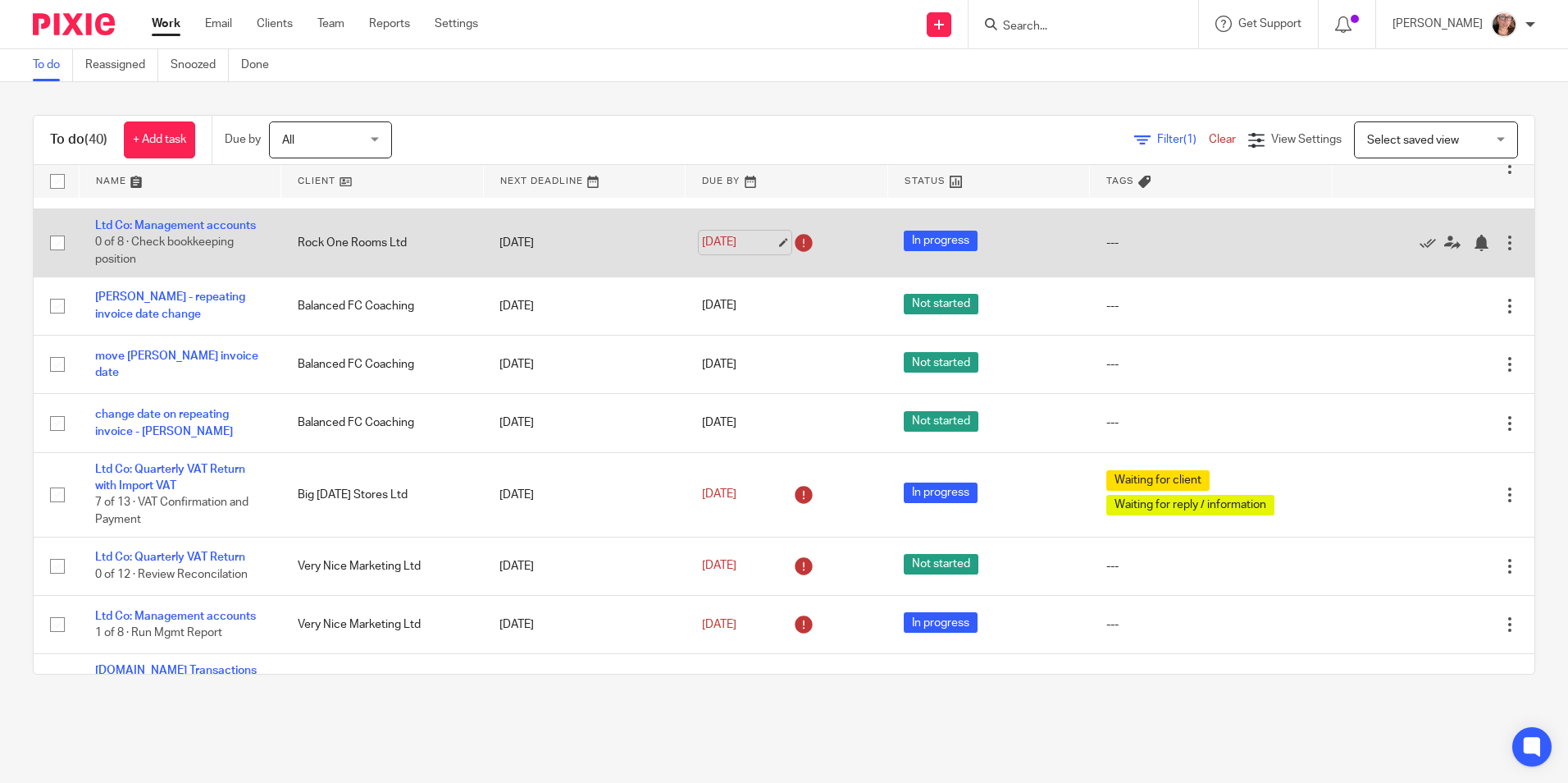
click at [748, 248] on link "[DATE]" at bounding box center [739, 242] width 74 height 18
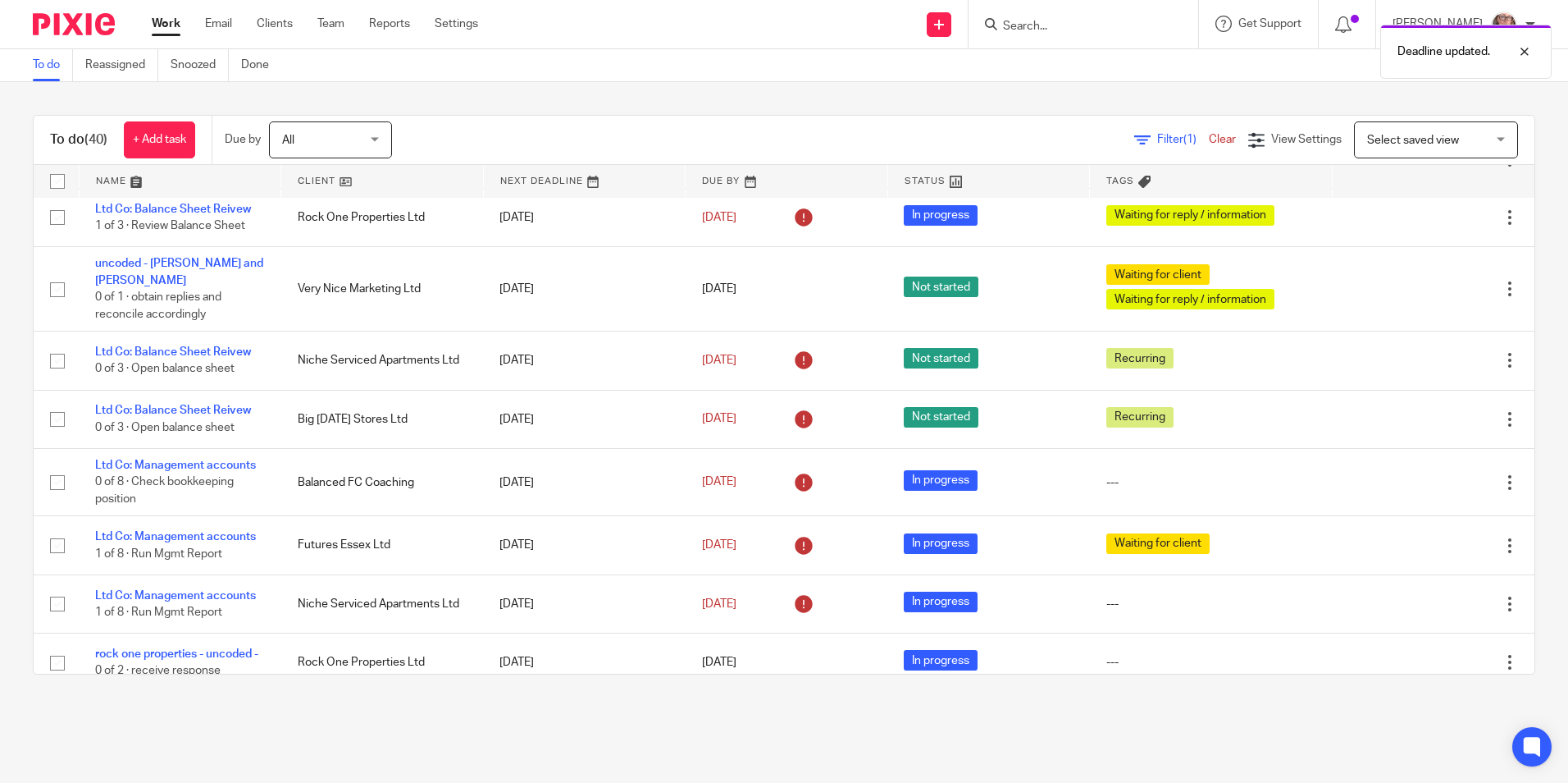
scroll to position [0, 0]
